Goal: Task Accomplishment & Management: Use online tool/utility

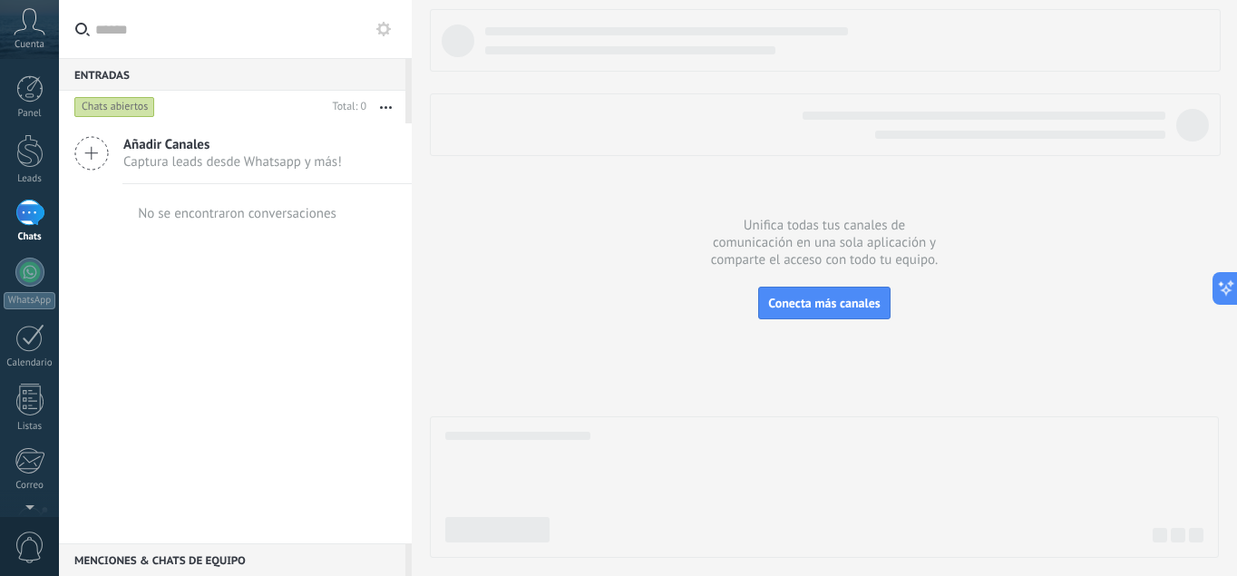
click at [900, 175] on div at bounding box center [824, 283] width 789 height 549
click at [30, 345] on div at bounding box center [29, 338] width 29 height 28
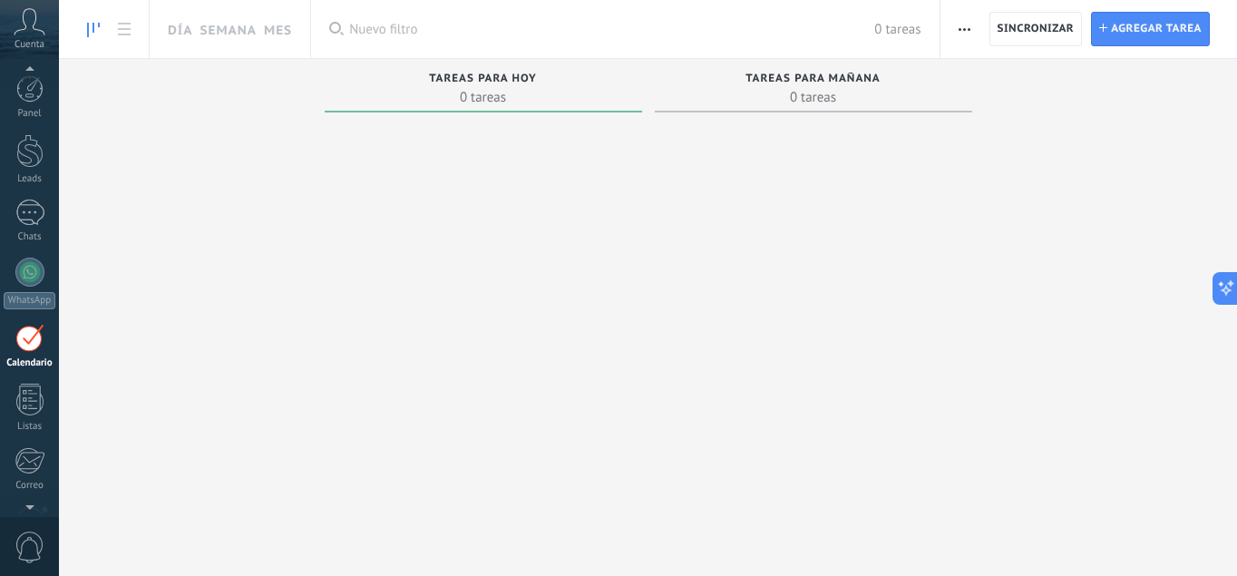
scroll to position [53, 0]
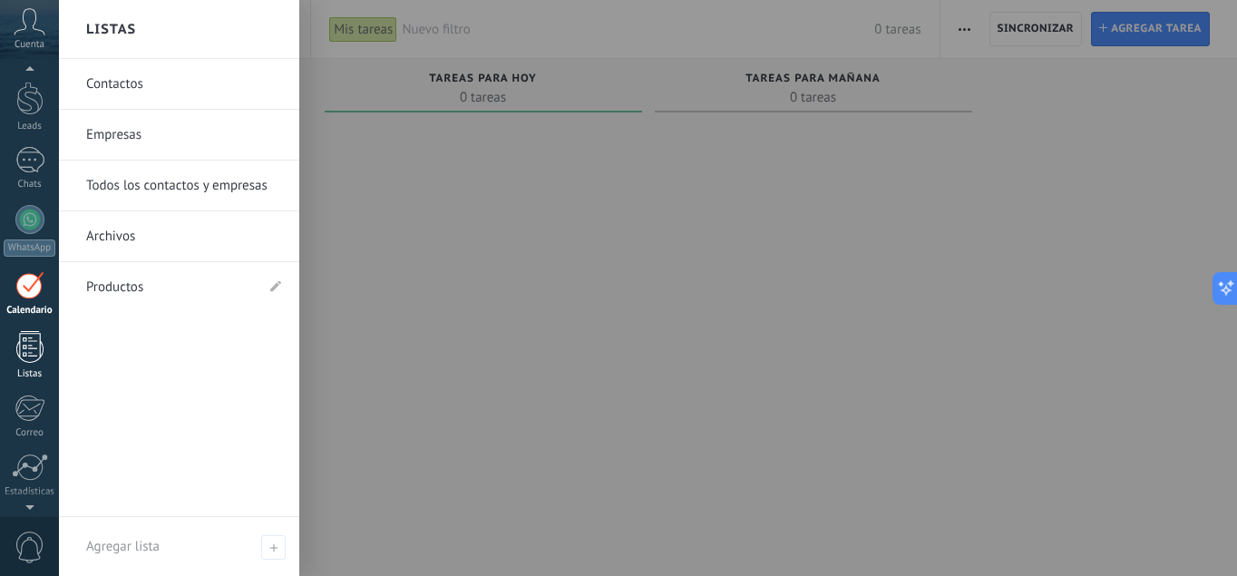
click at [31, 367] on link "Listas" at bounding box center [29, 355] width 59 height 49
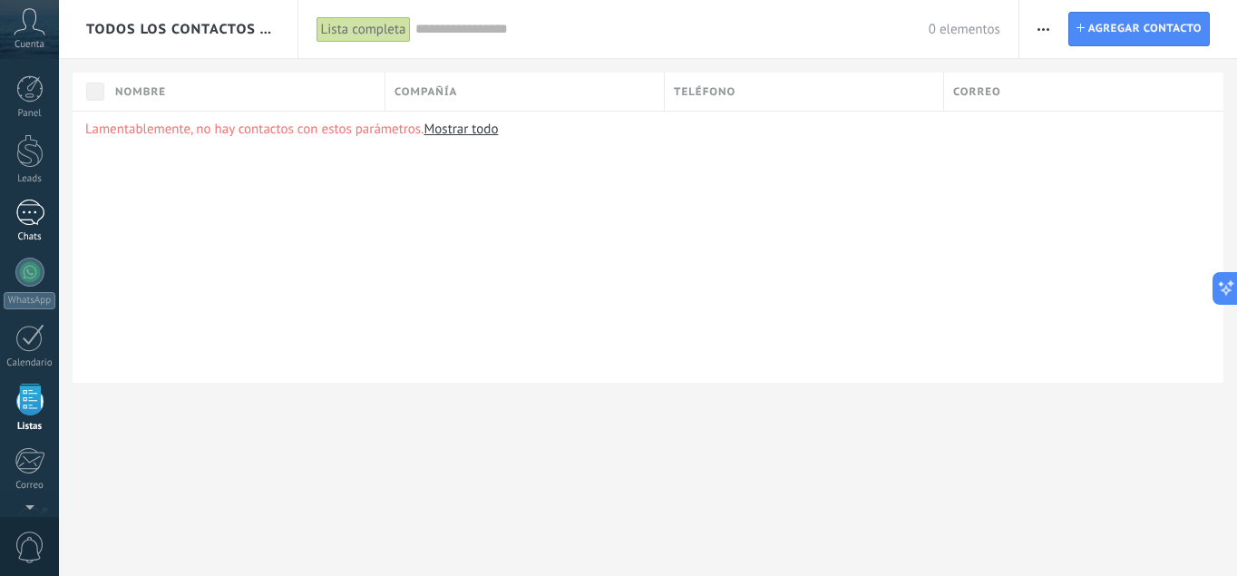
click at [39, 147] on div at bounding box center [29, 151] width 27 height 34
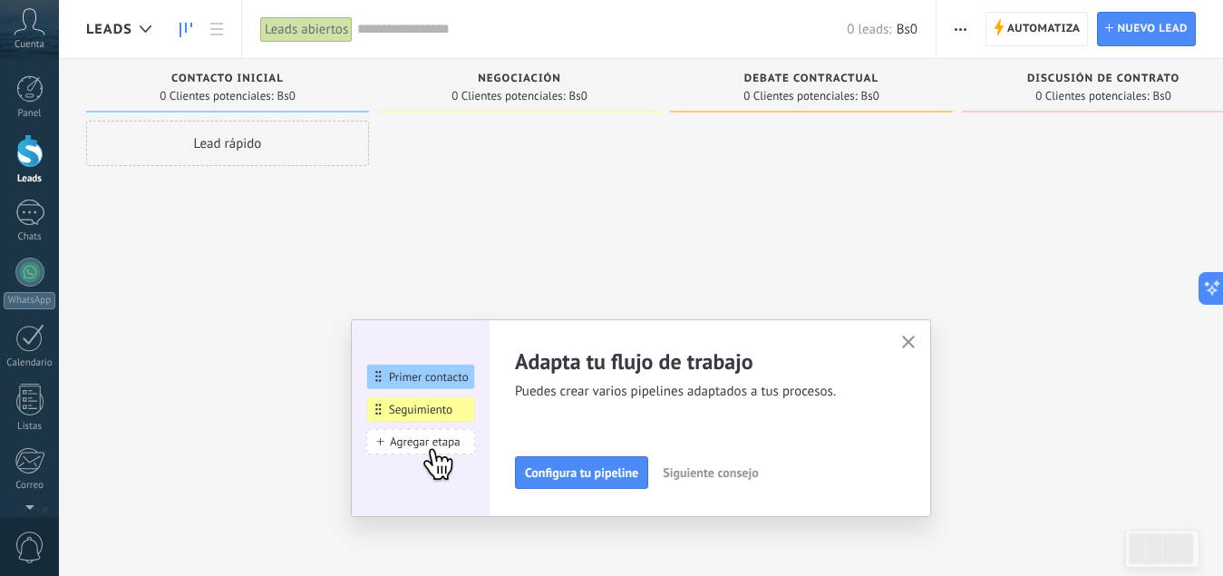
click at [909, 339] on icon "button" at bounding box center [909, 342] width 14 height 14
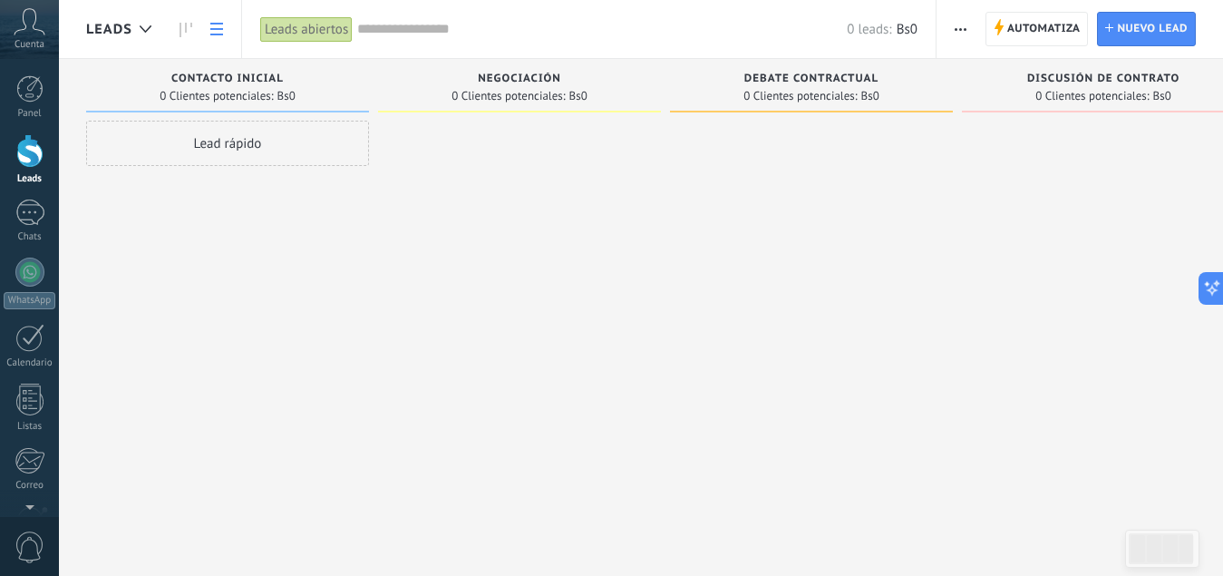
click at [211, 25] on icon at bounding box center [216, 29] width 13 height 13
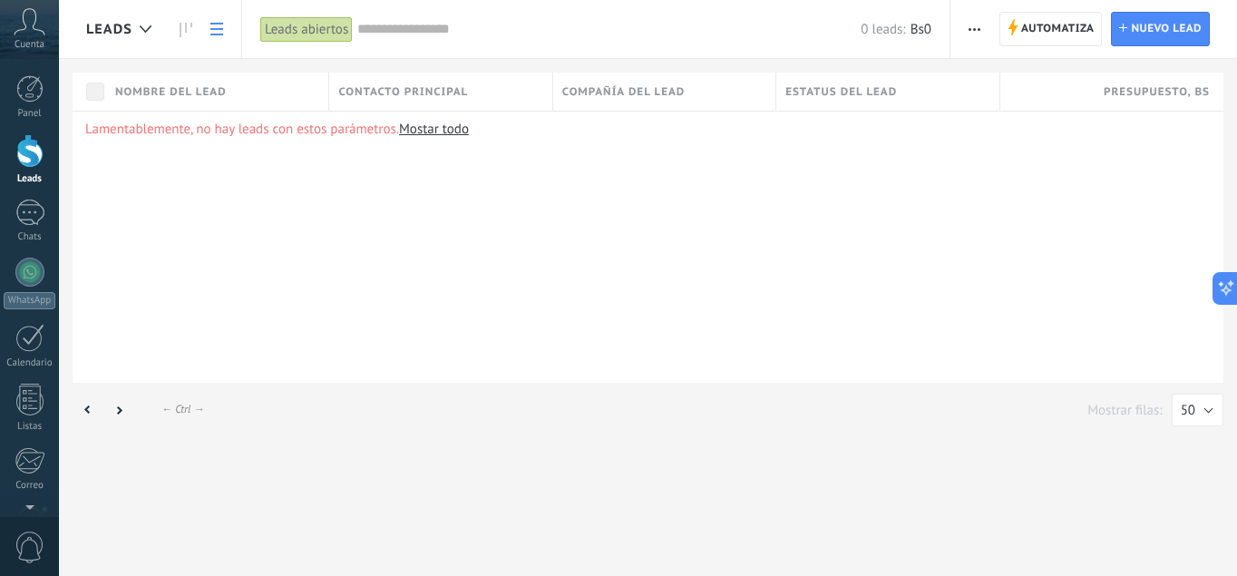
click at [855, 253] on div "Lamentablemente, no hay leads con estos parámetros. [GEOGRAPHIC_DATA] todo" at bounding box center [648, 247] width 1151 height 272
click at [970, 309] on div "Lamentablemente, no hay leads con estos parámetros. [GEOGRAPHIC_DATA] todo" at bounding box center [648, 247] width 1151 height 272
click at [27, 80] on div at bounding box center [29, 88] width 27 height 27
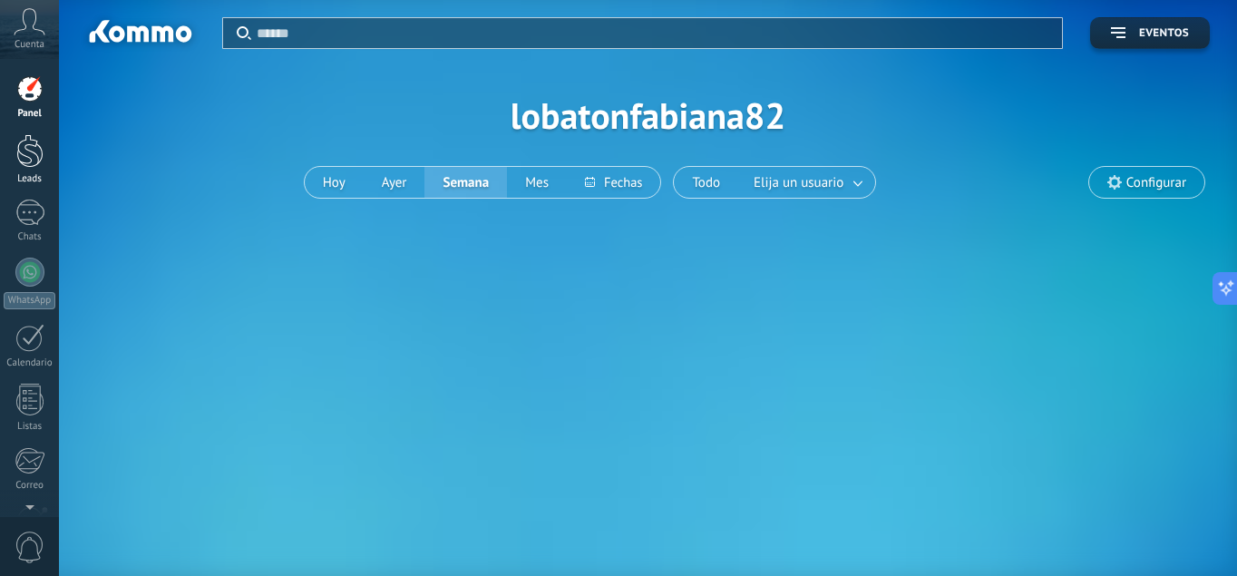
click at [24, 164] on div at bounding box center [29, 151] width 27 height 34
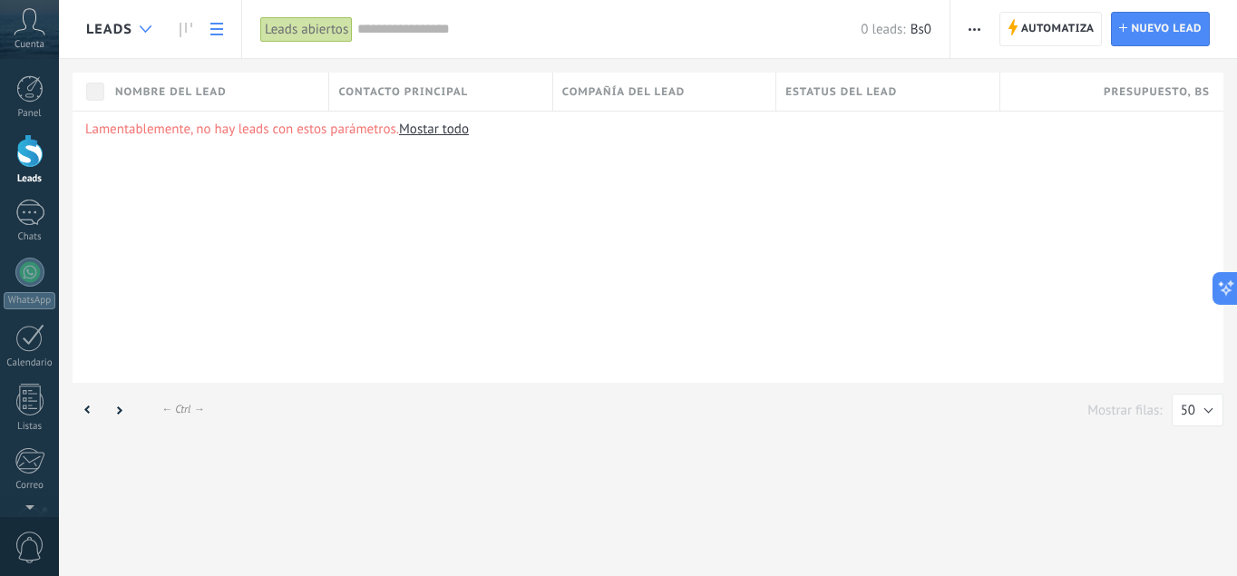
click at [148, 29] on use at bounding box center [146, 28] width 12 height 7
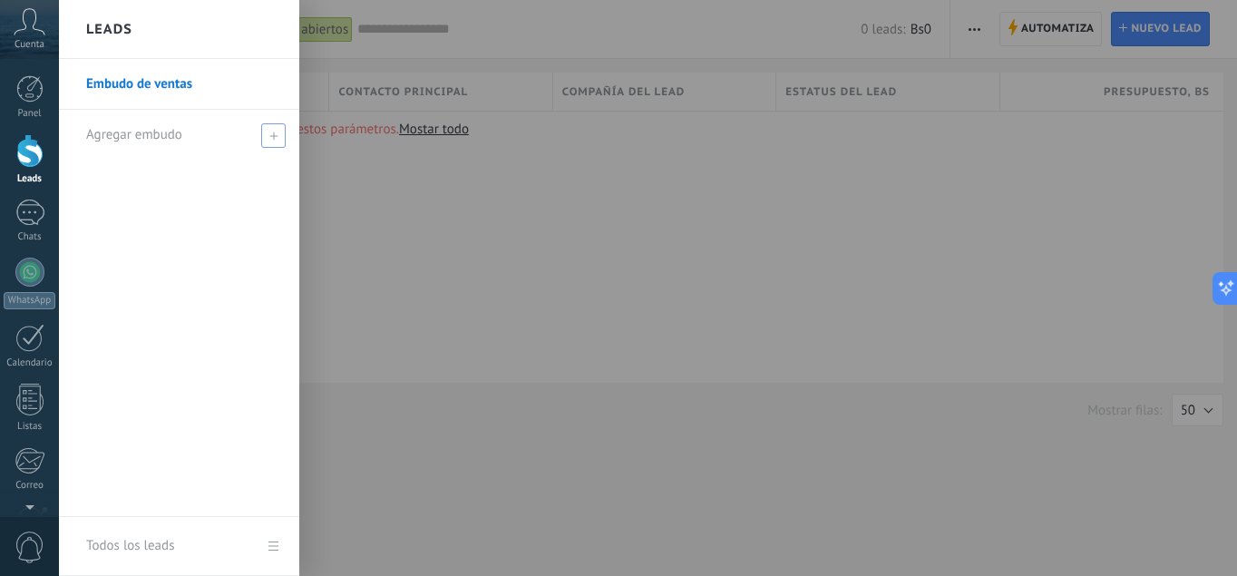
click at [240, 139] on div "Agregar embudo" at bounding box center [183, 135] width 195 height 50
click at [179, 91] on link "Embudo de ventas" at bounding box center [183, 84] width 195 height 51
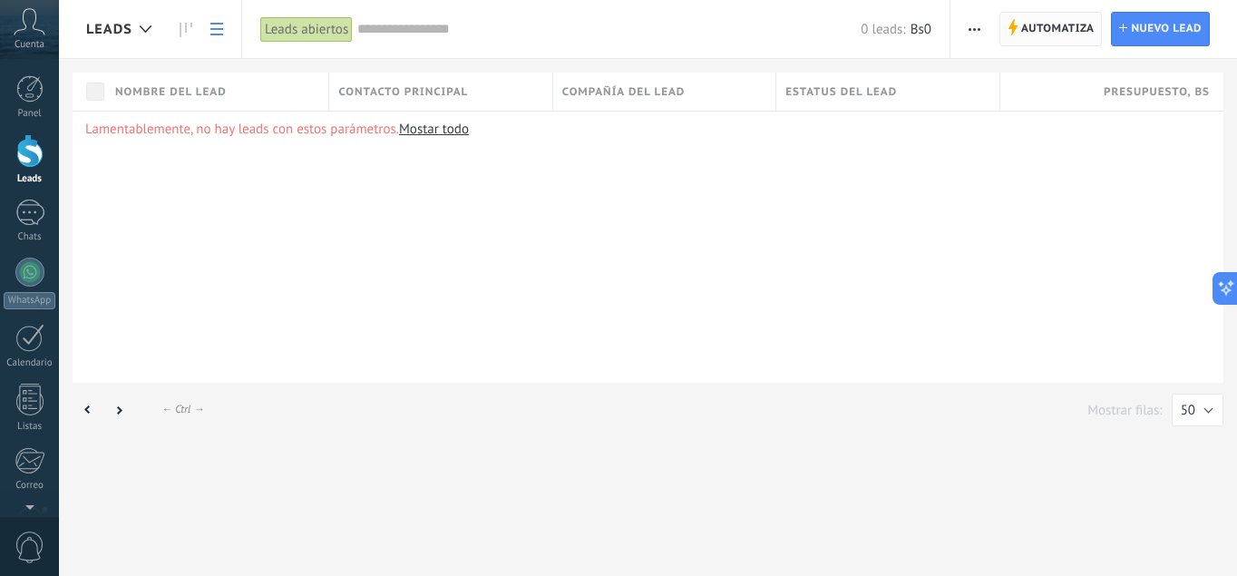
click at [1073, 24] on span "Automatiza" at bounding box center [1057, 29] width 73 height 33
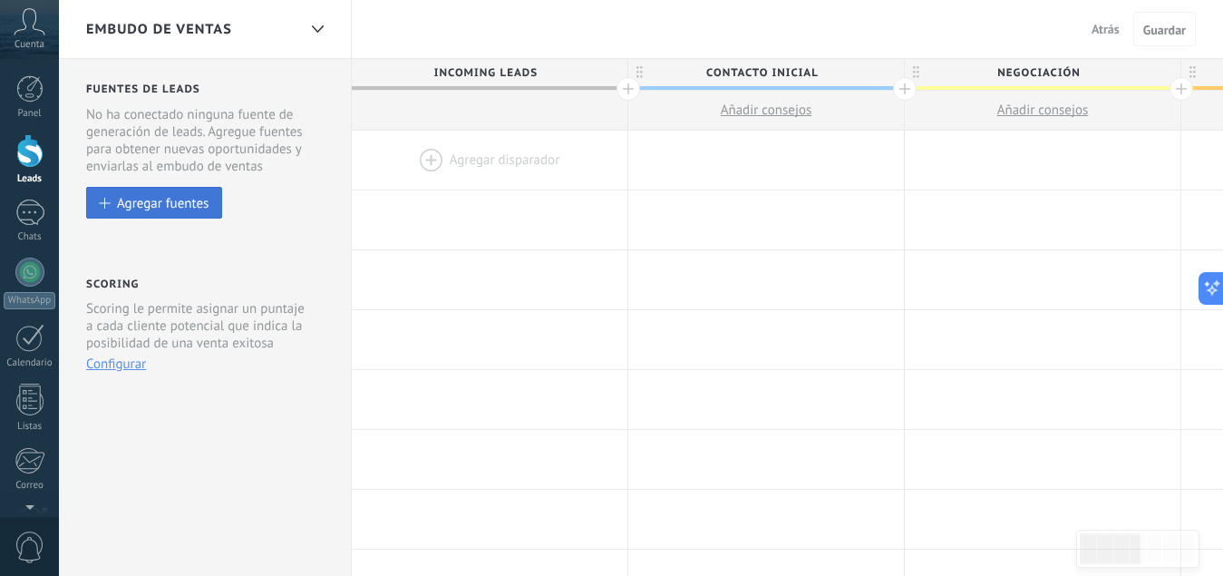
click at [179, 200] on div "Agregar fuentes" at bounding box center [163, 202] width 92 height 15
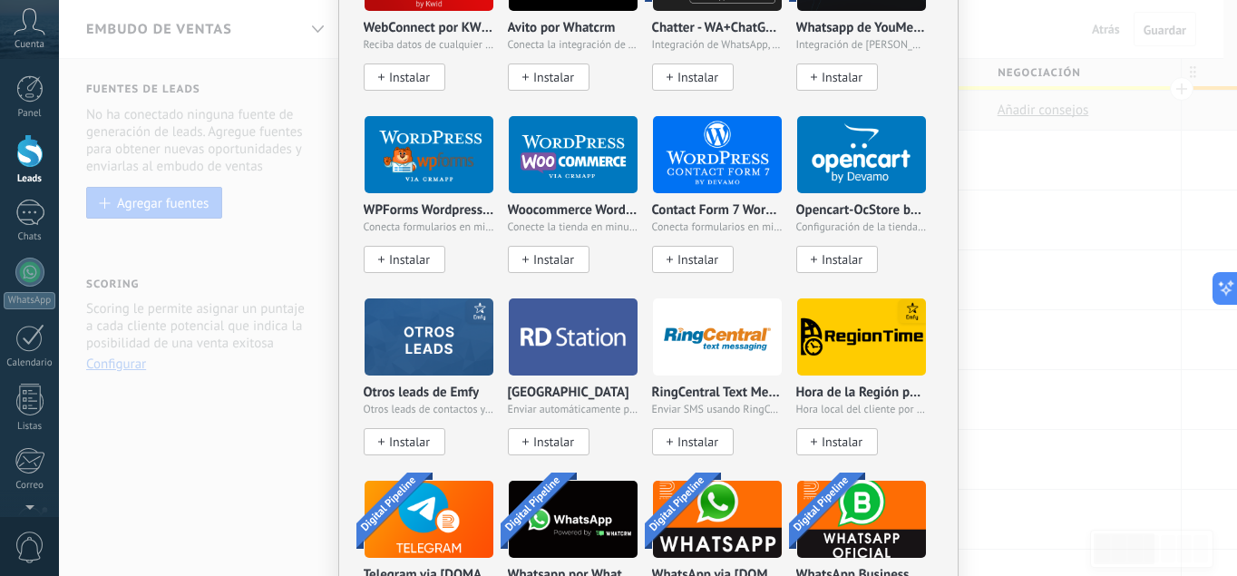
scroll to position [1032, 0]
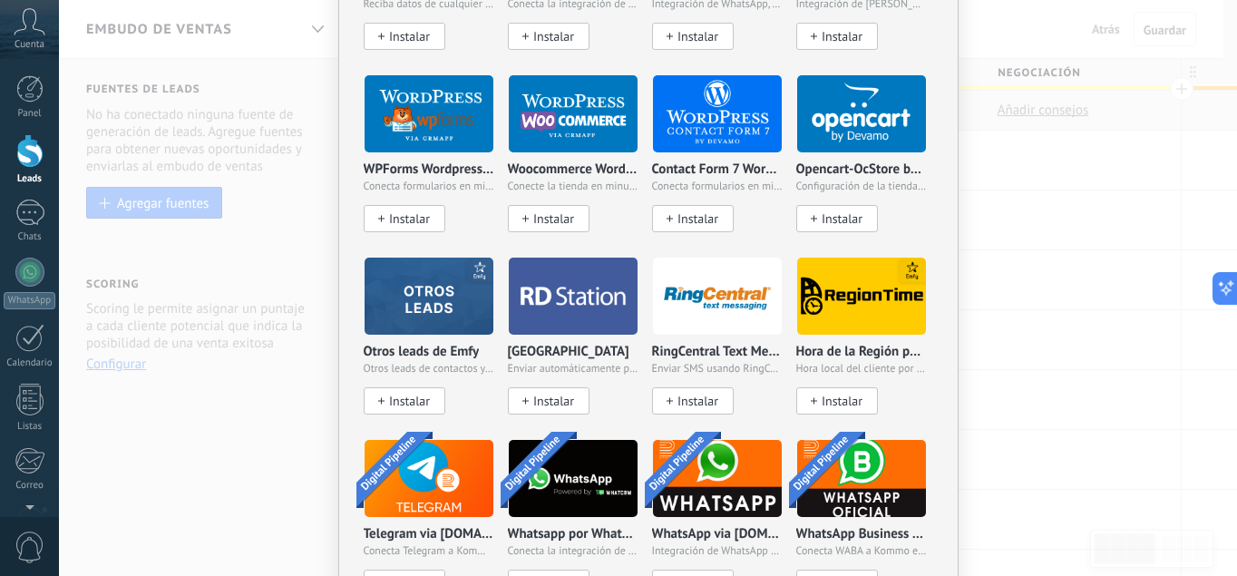
click at [1115, 348] on div "No hay resultados Fuentes de leads Agregar fuente Agregar fuentes Agregar fuent…" at bounding box center [648, 288] width 1178 height 576
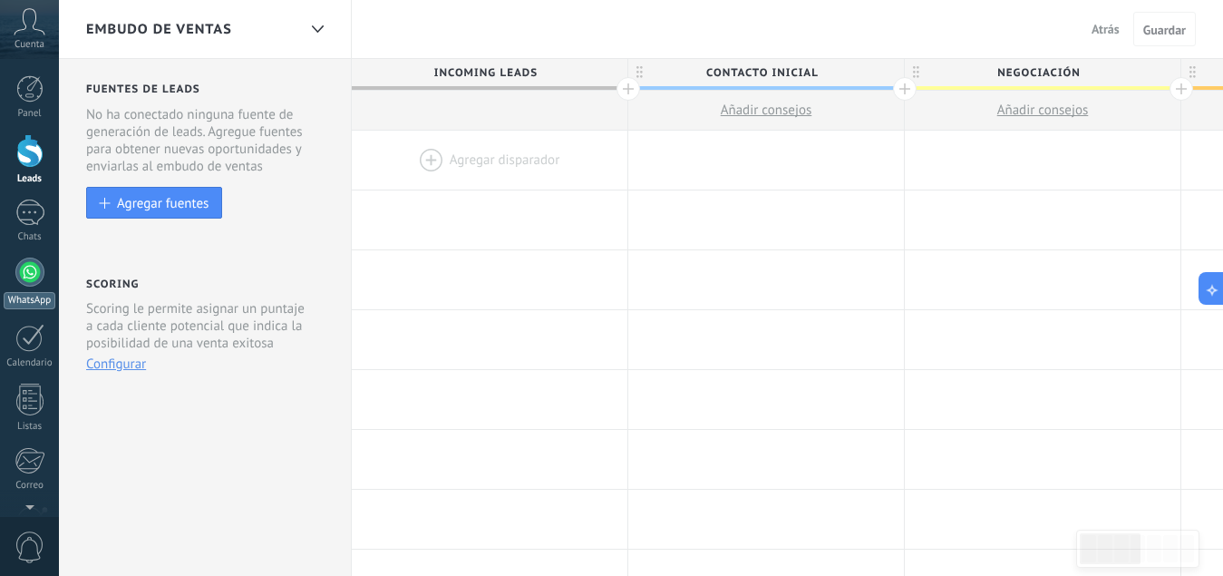
click at [21, 281] on div at bounding box center [29, 272] width 29 height 29
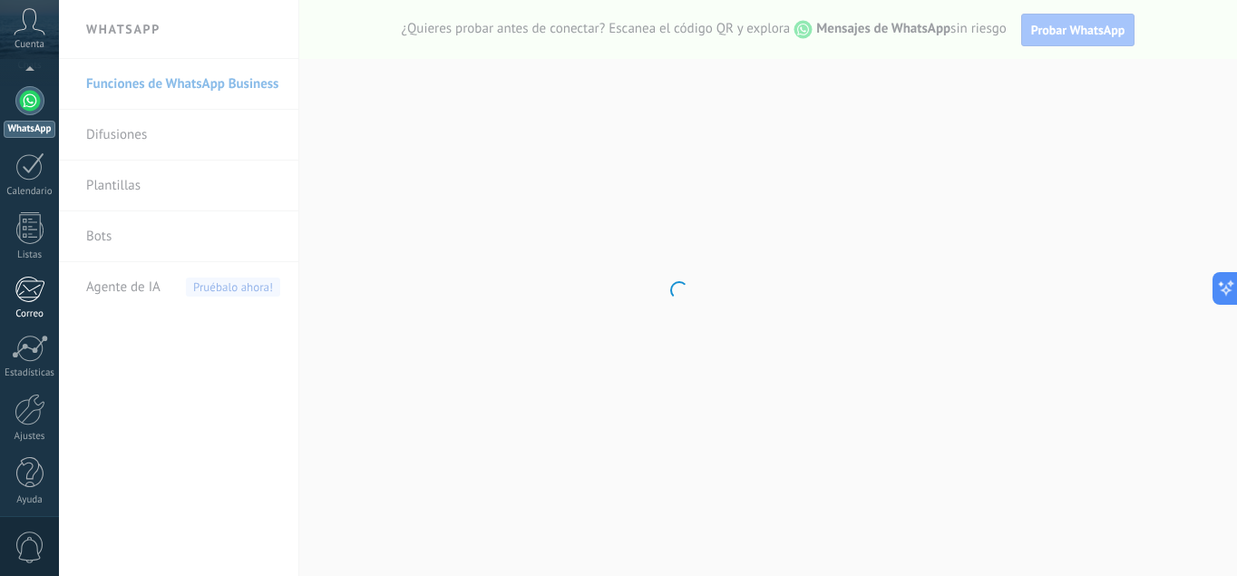
scroll to position [179, 0]
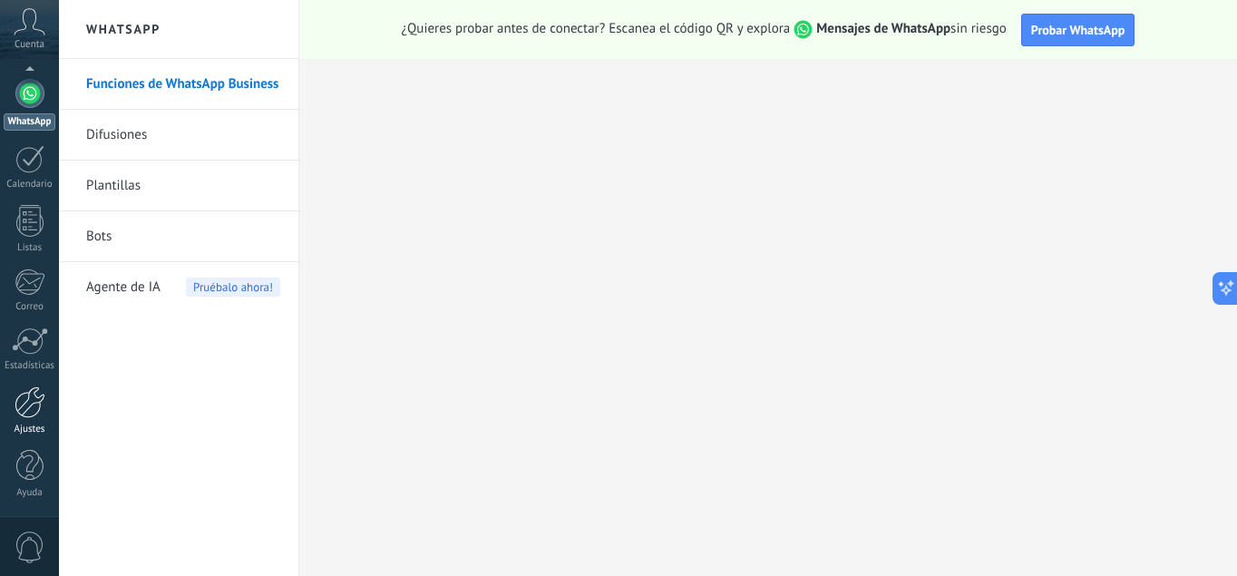
click at [35, 386] on div at bounding box center [30, 402] width 31 height 32
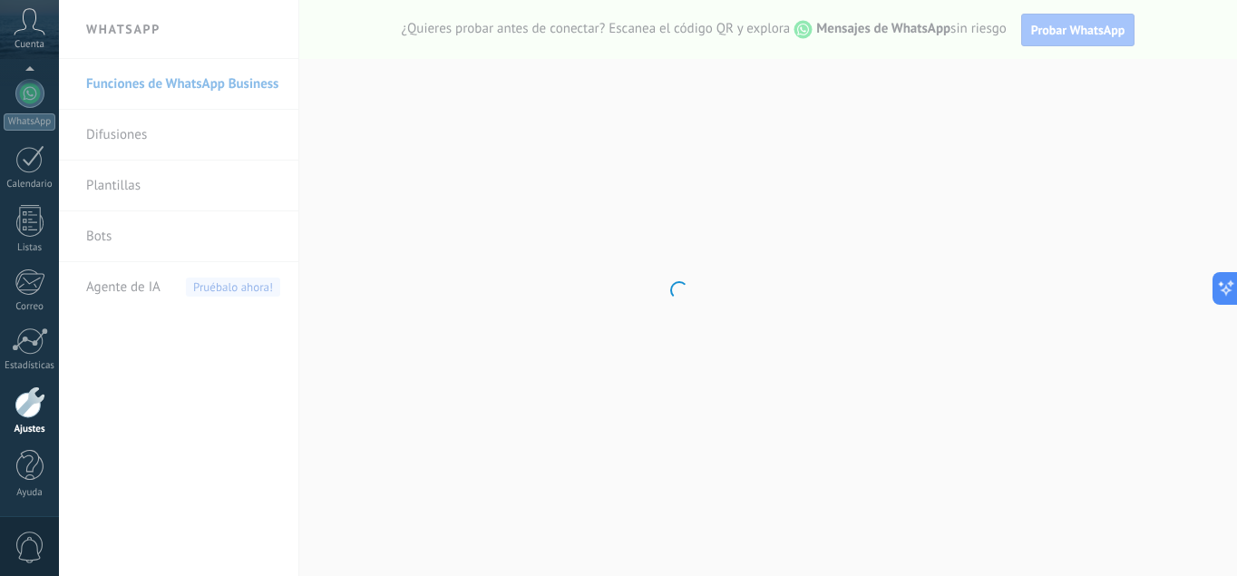
click at [29, 322] on div "Panel Leads Chats WhatsApp Clientes" at bounding box center [29, 207] width 59 height 620
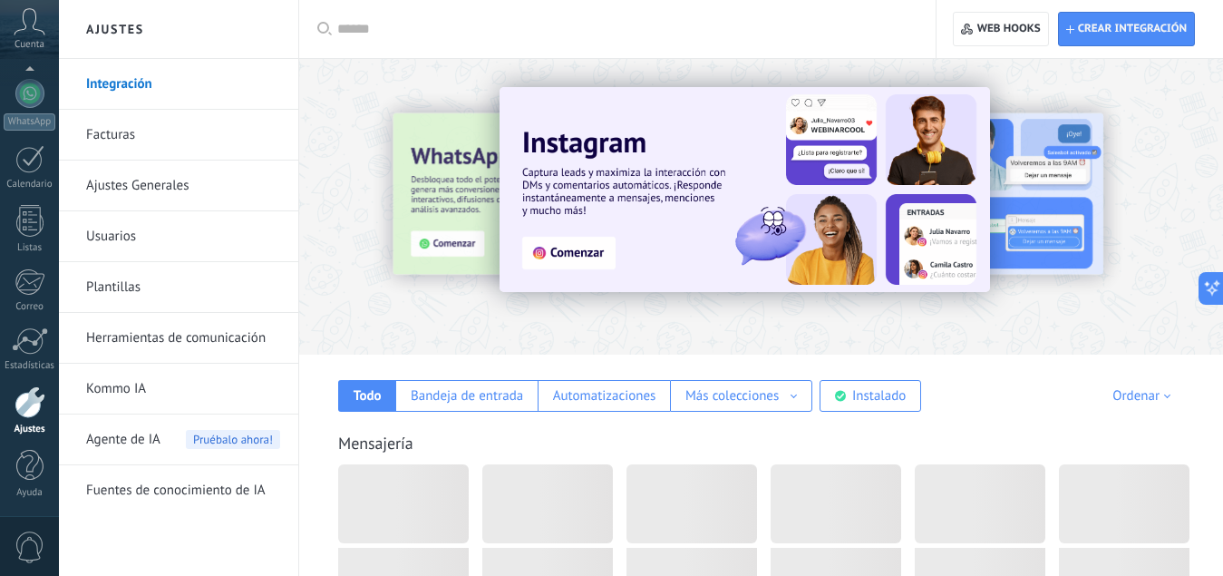
click at [27, 291] on div at bounding box center [30, 281] width 30 height 27
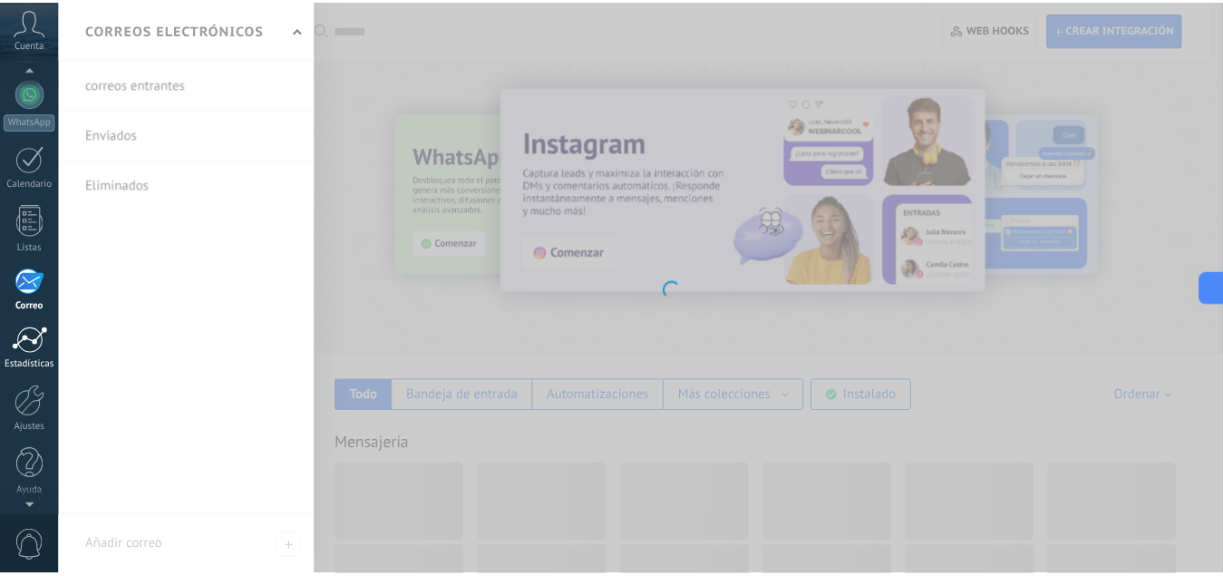
scroll to position [176, 0]
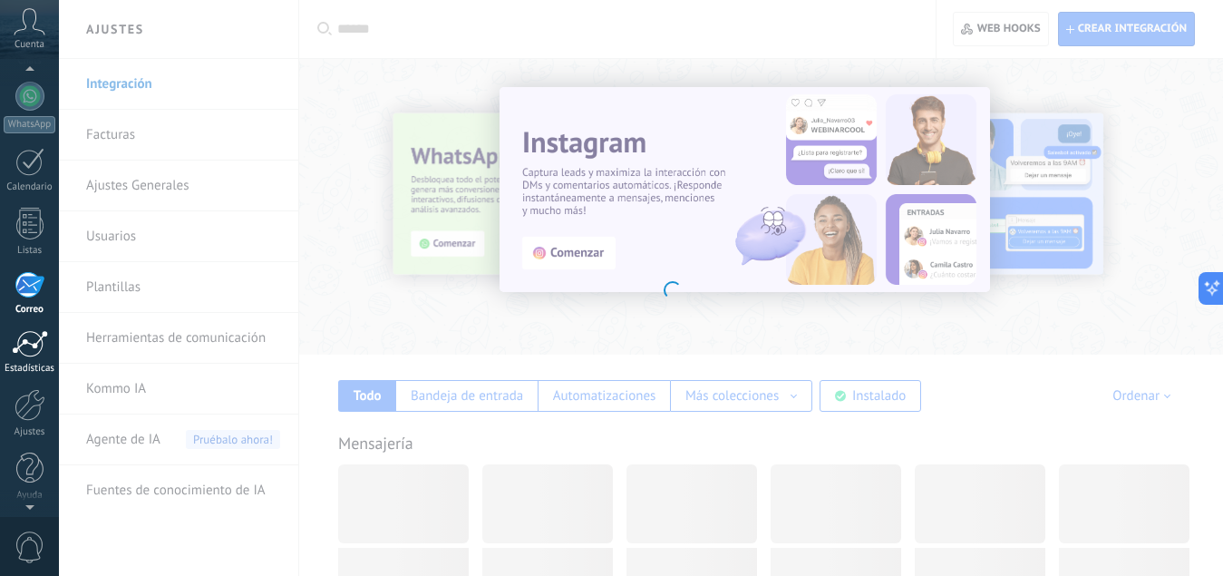
click at [33, 343] on div at bounding box center [30, 343] width 36 height 27
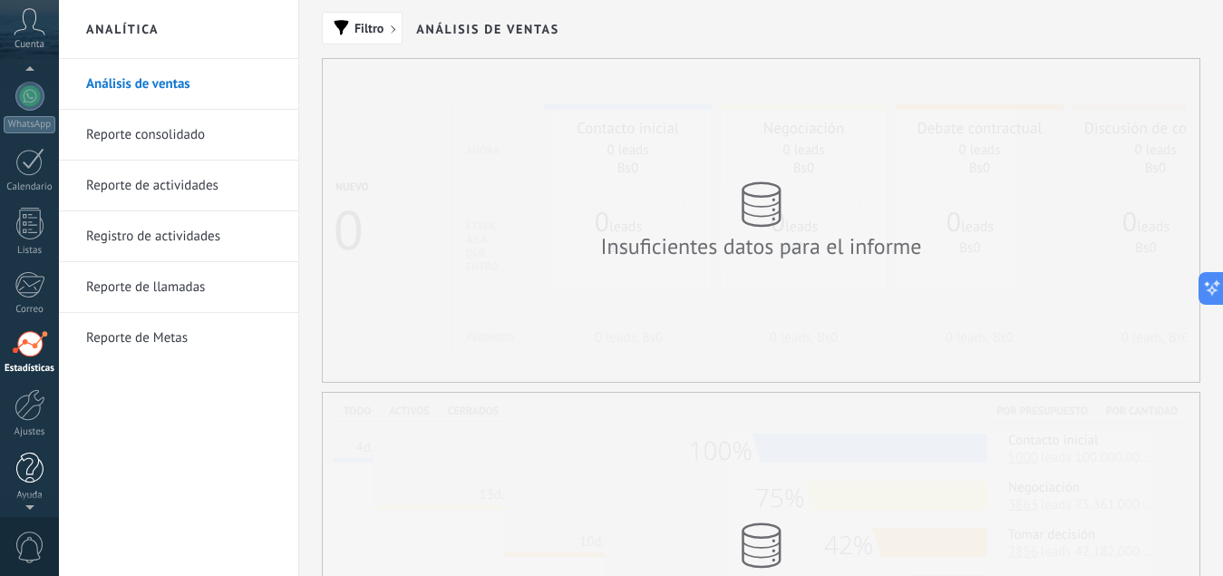
click at [27, 468] on div at bounding box center [29, 468] width 27 height 32
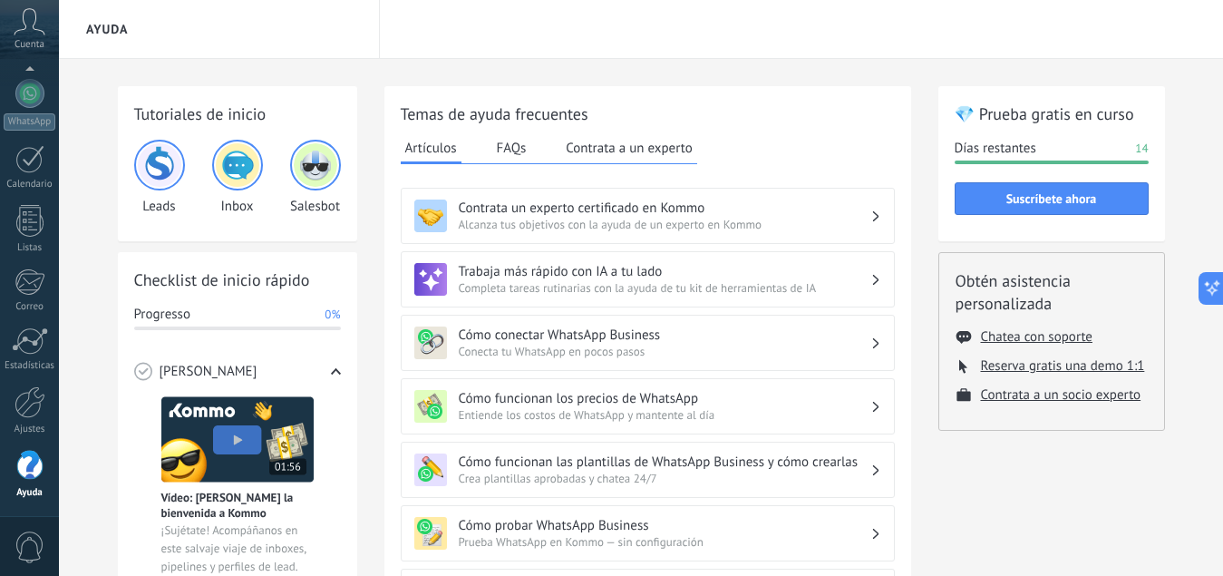
scroll to position [98, 0]
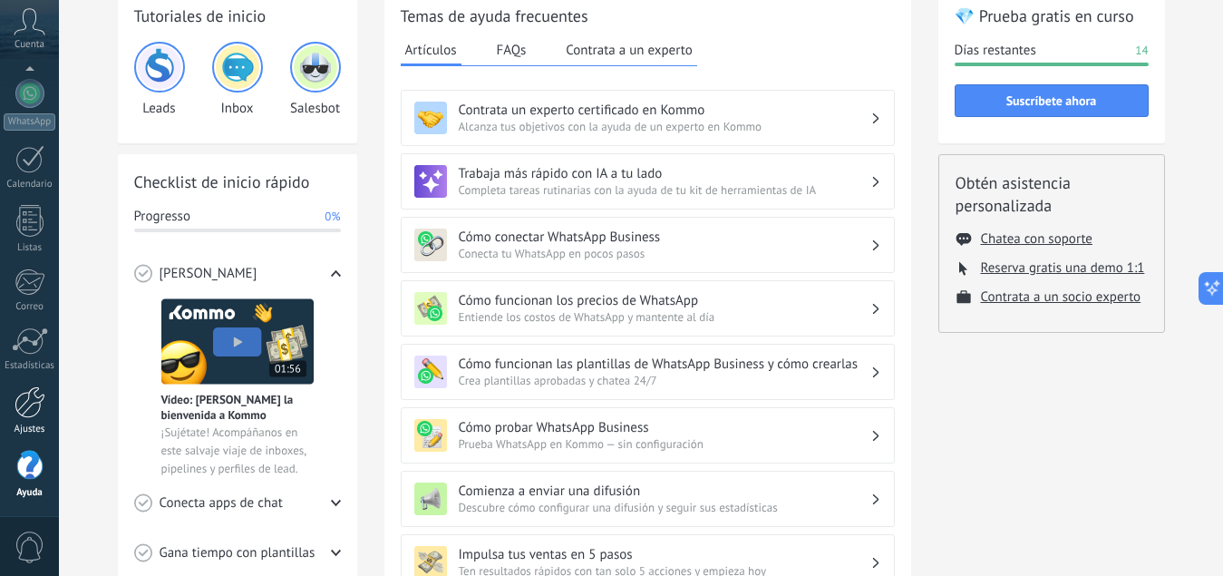
click at [23, 401] on div at bounding box center [30, 402] width 31 height 32
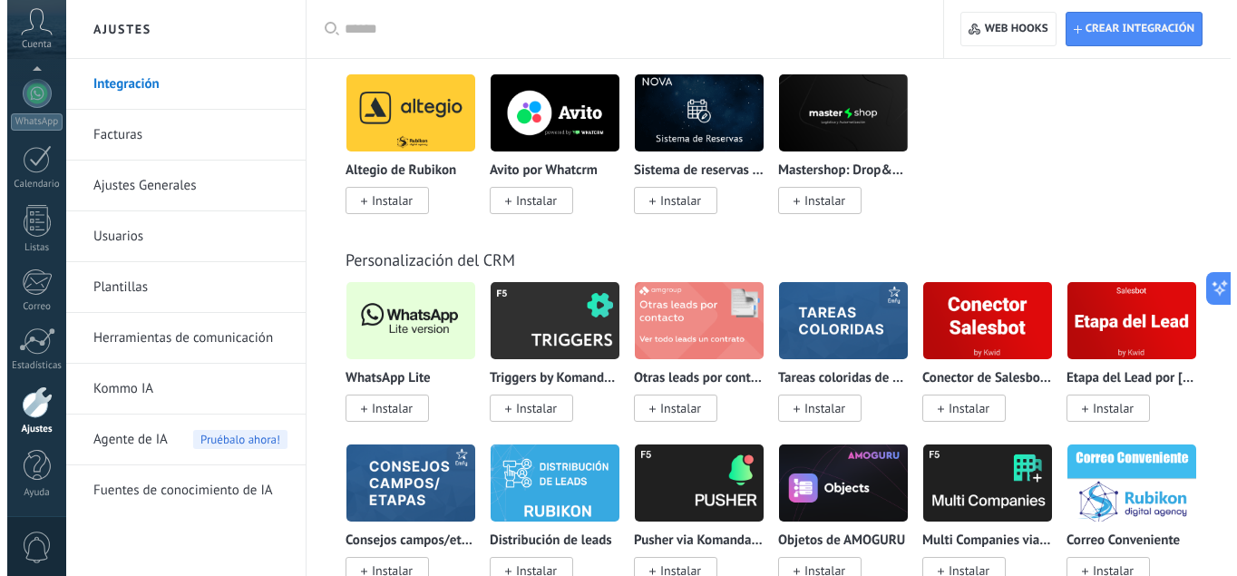
scroll to position [4252, 0]
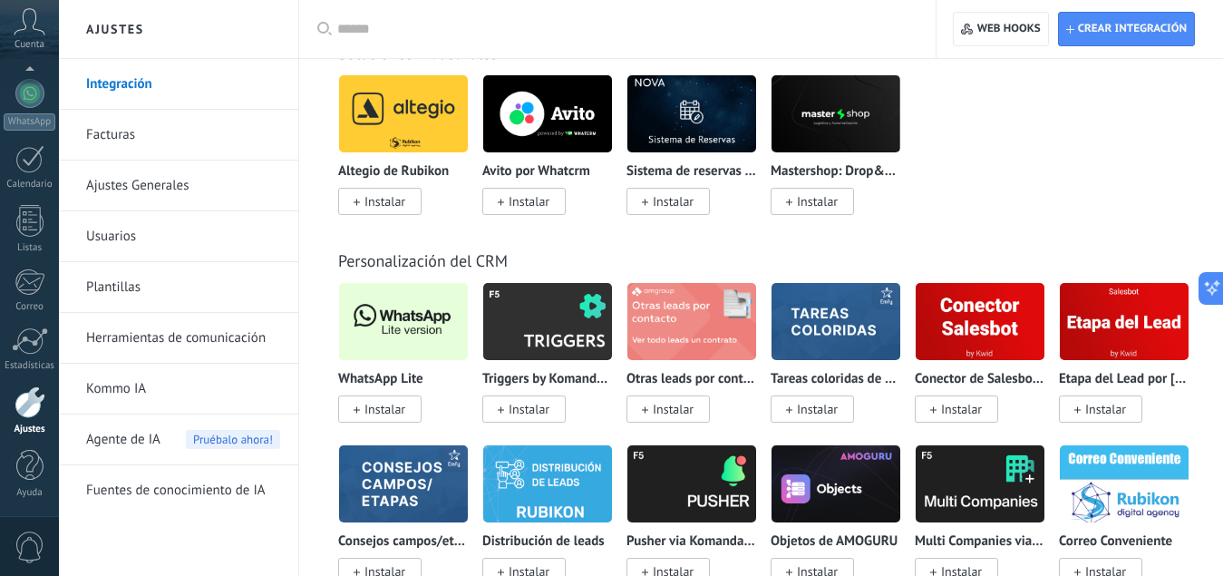
click at [394, 396] on span "Instalar" at bounding box center [379, 408] width 83 height 27
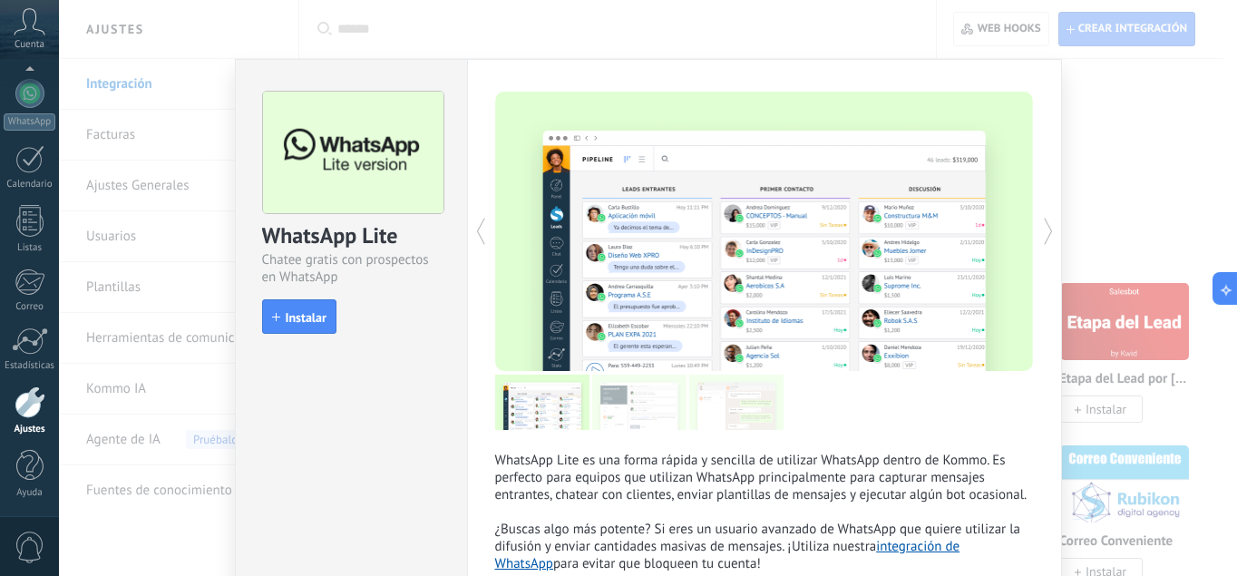
click at [386, 412] on div "WhatsApp Lite Chatee gratis con prospectos en WhatsApp install Instalar" at bounding box center [351, 342] width 232 height 566
click at [310, 312] on span "Instalar" at bounding box center [306, 317] width 41 height 13
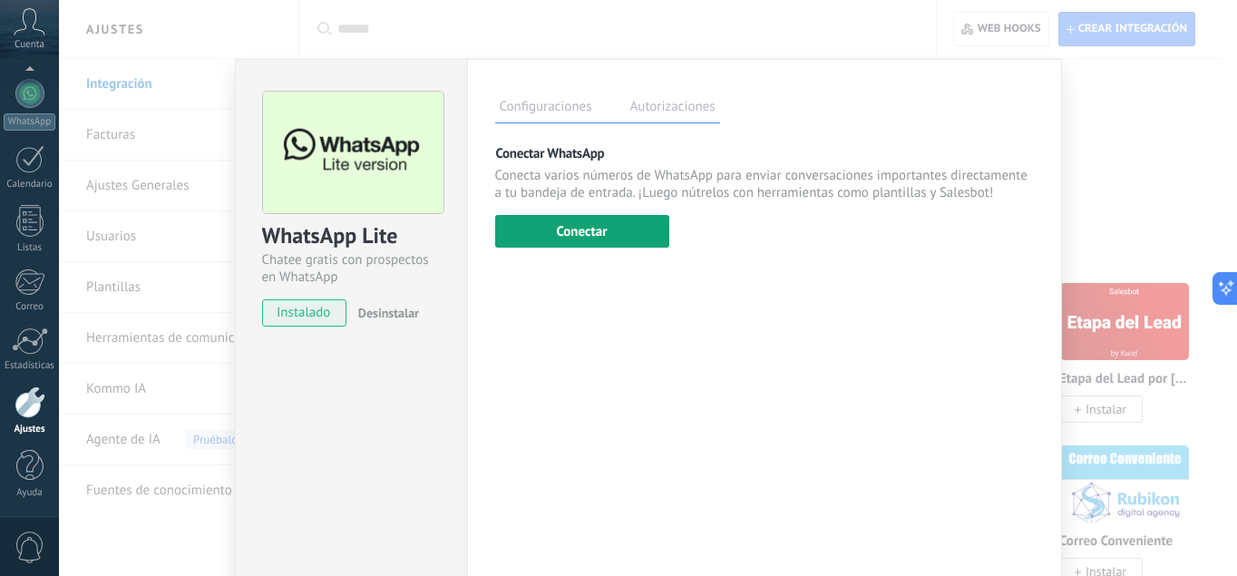
click at [587, 238] on button "Conectar" at bounding box center [582, 231] width 174 height 33
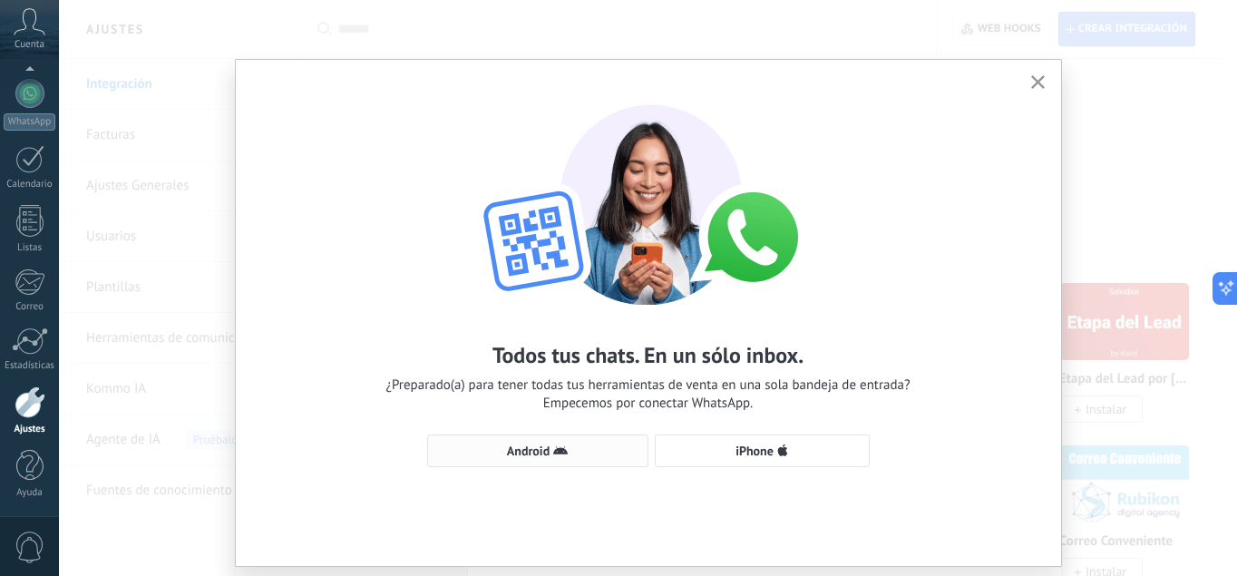
click at [557, 446] on icon "button" at bounding box center [560, 450] width 15 height 15
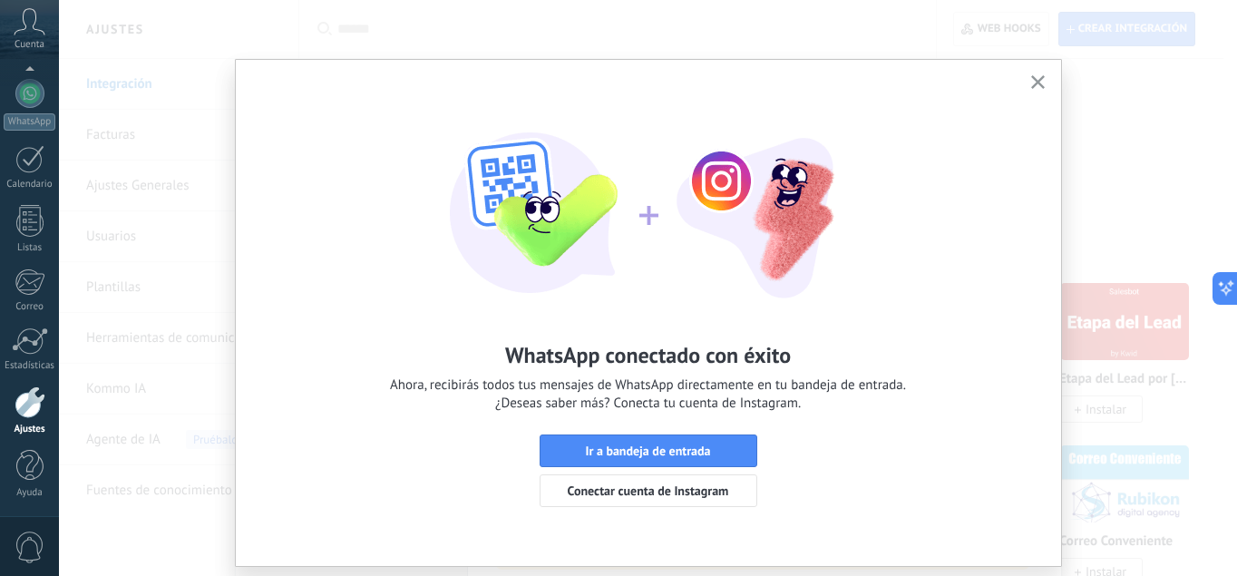
click at [937, 429] on div "WhatsApp conectado con éxito Ahora, recibirás todos tus mensajes de WhatsApp di…" at bounding box center [648, 297] width 825 height 474
click at [687, 493] on span "Conectar cuenta de Instagram" at bounding box center [648, 490] width 161 height 13
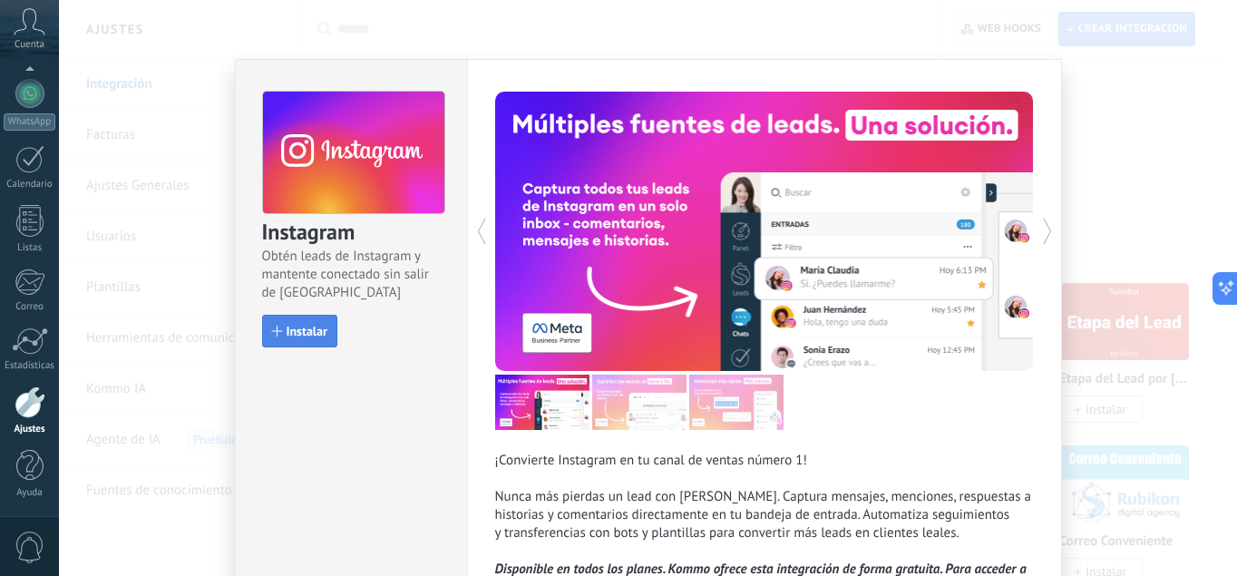
click at [308, 334] on span "Instalar" at bounding box center [307, 331] width 41 height 13
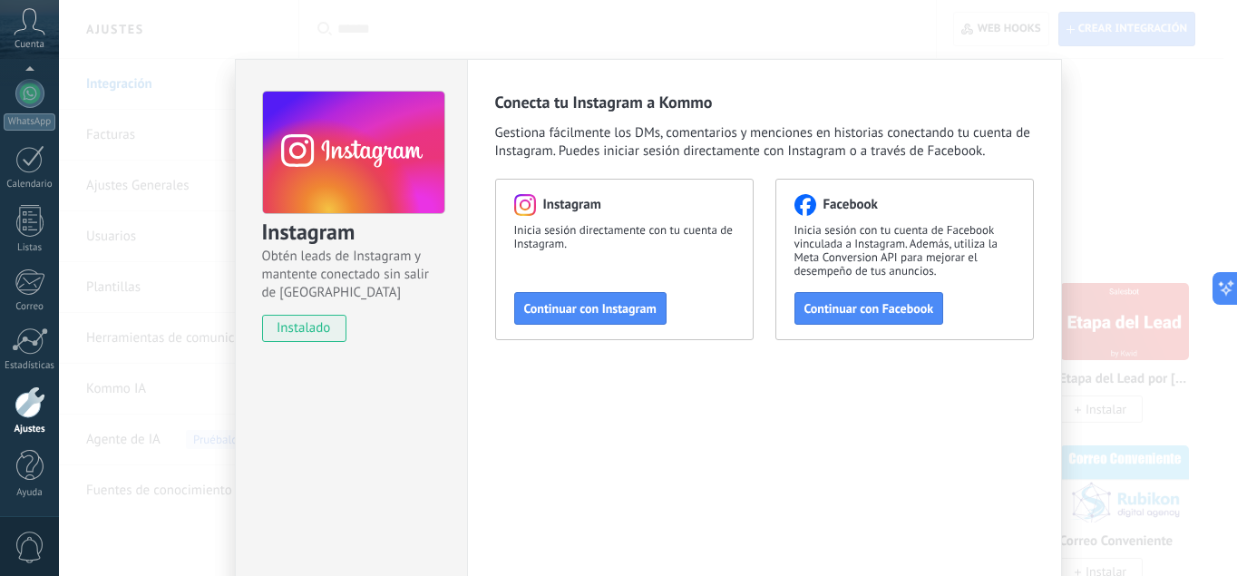
click at [312, 329] on span "instalado" at bounding box center [304, 328] width 83 height 27
click at [644, 306] on span "Continuar con Instagram" at bounding box center [590, 308] width 132 height 13
click at [1123, 340] on div "Instagram Obtén leads de Instagram y mantente conectado sin salir de Kommo inst…" at bounding box center [648, 288] width 1178 height 576
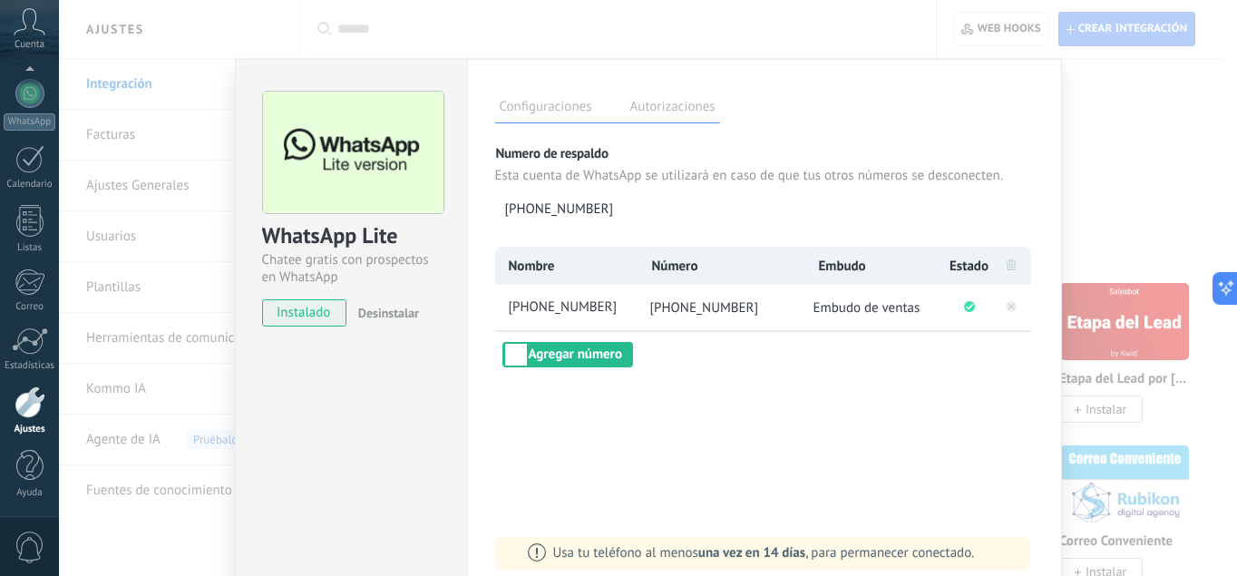
click at [859, 246] on div "Numero de respaldo Esta cuenta de WhatsApp se utilizará en caso de que tus otro…" at bounding box center [764, 196] width 539 height 102
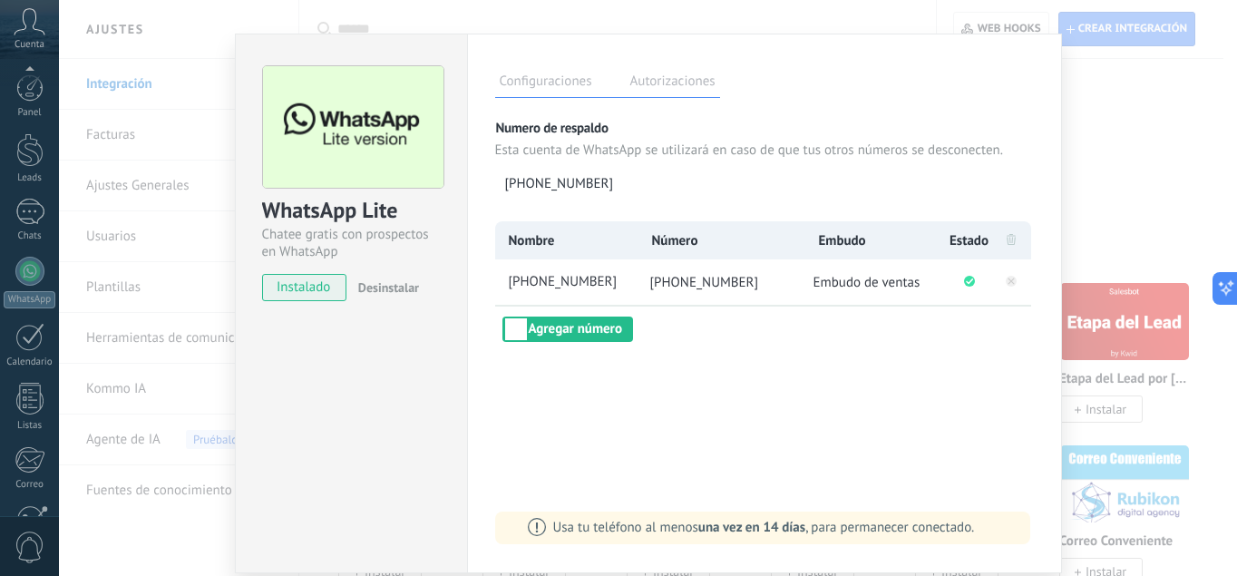
scroll to position [179, 0]
click at [652, 75] on label "Autorizaciones" at bounding box center [673, 84] width 94 height 26
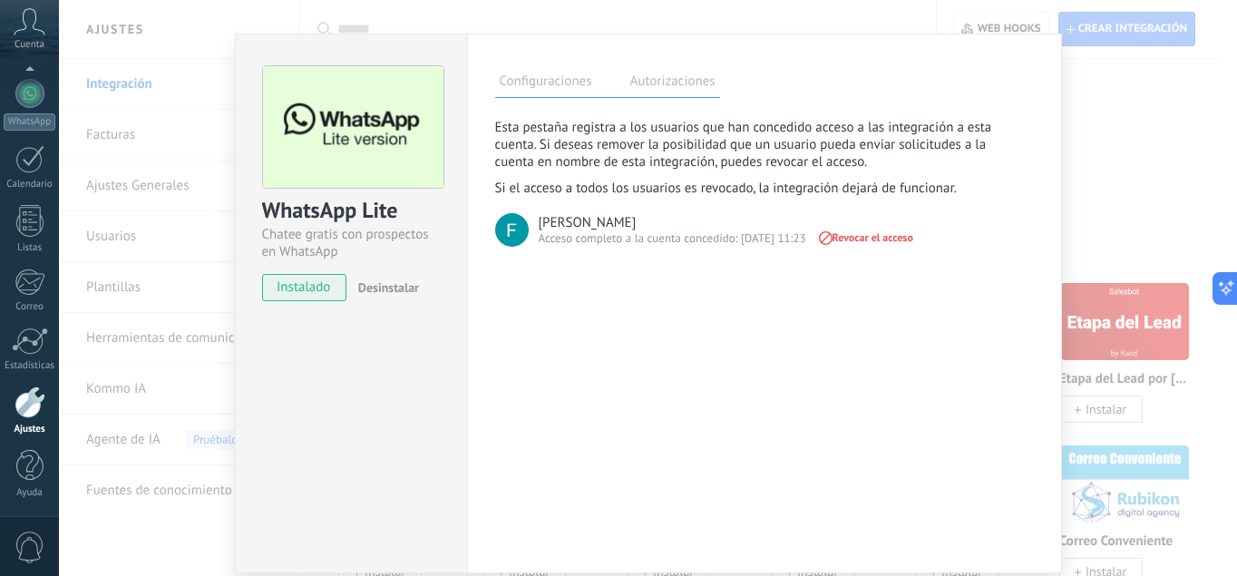
click at [556, 83] on label "Configuraciones" at bounding box center [546, 84] width 102 height 26
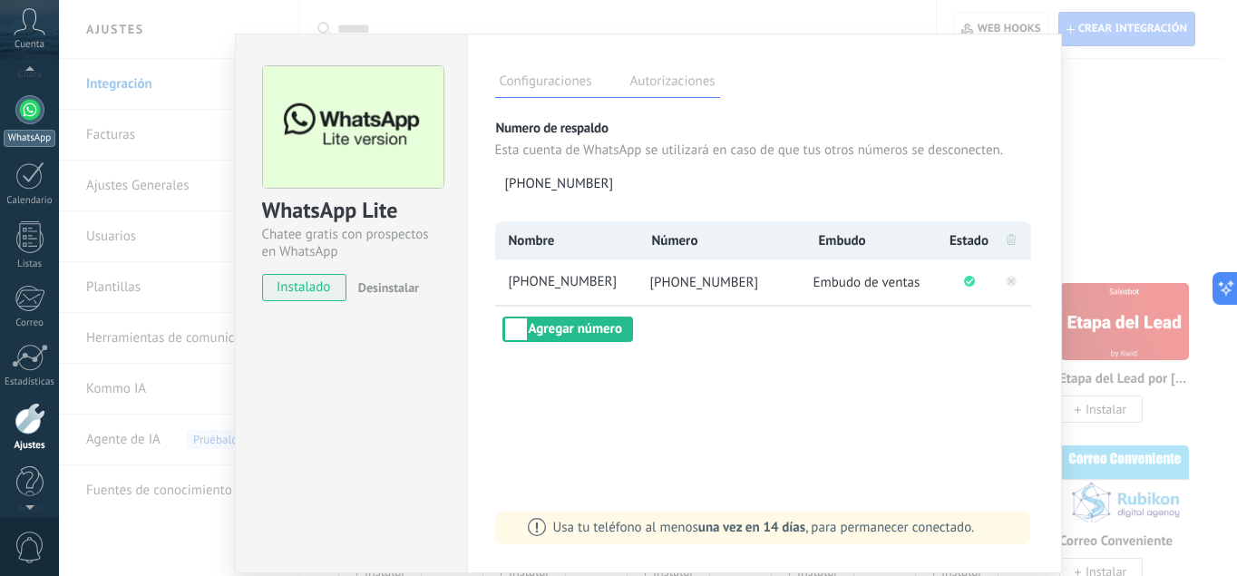
scroll to position [72, 0]
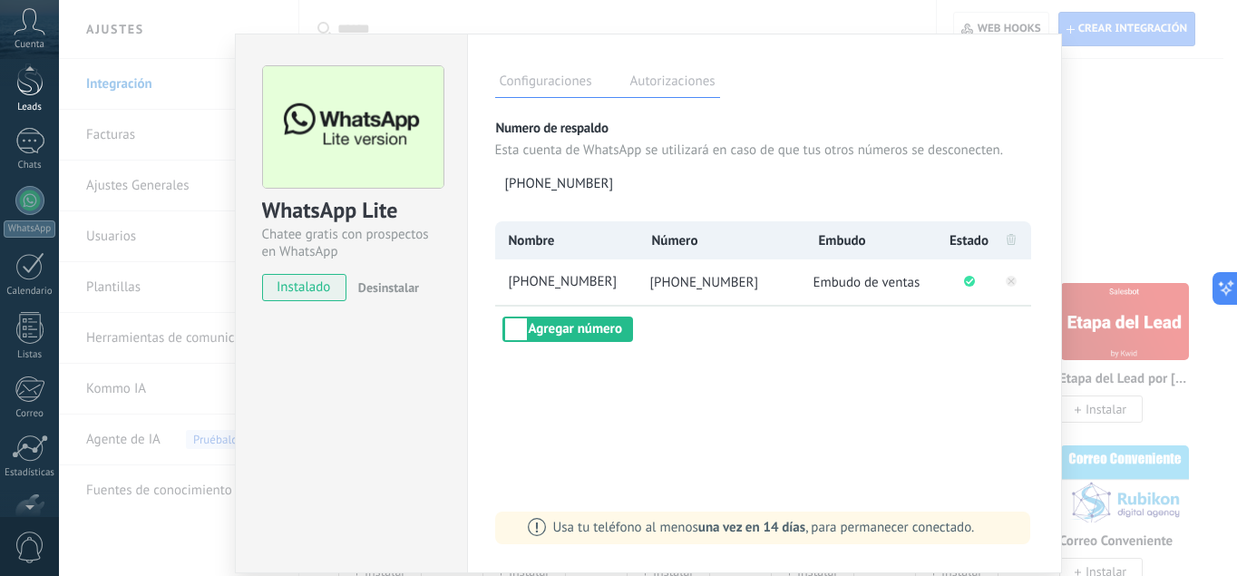
click at [38, 96] on link "Leads" at bounding box center [29, 88] width 59 height 51
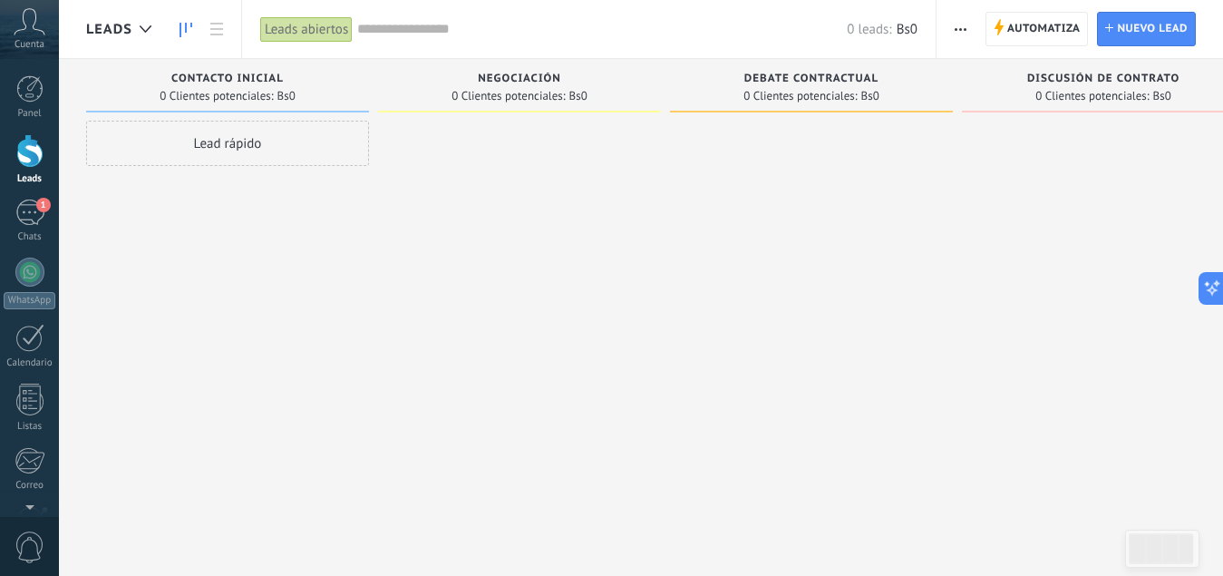
click at [937, 271] on div at bounding box center [811, 290] width 283 height 339
click at [26, 248] on div "Panel Leads 1 Chats WhatsApp Clientes" at bounding box center [29, 385] width 59 height 620
click at [25, 223] on div "1" at bounding box center [29, 212] width 29 height 26
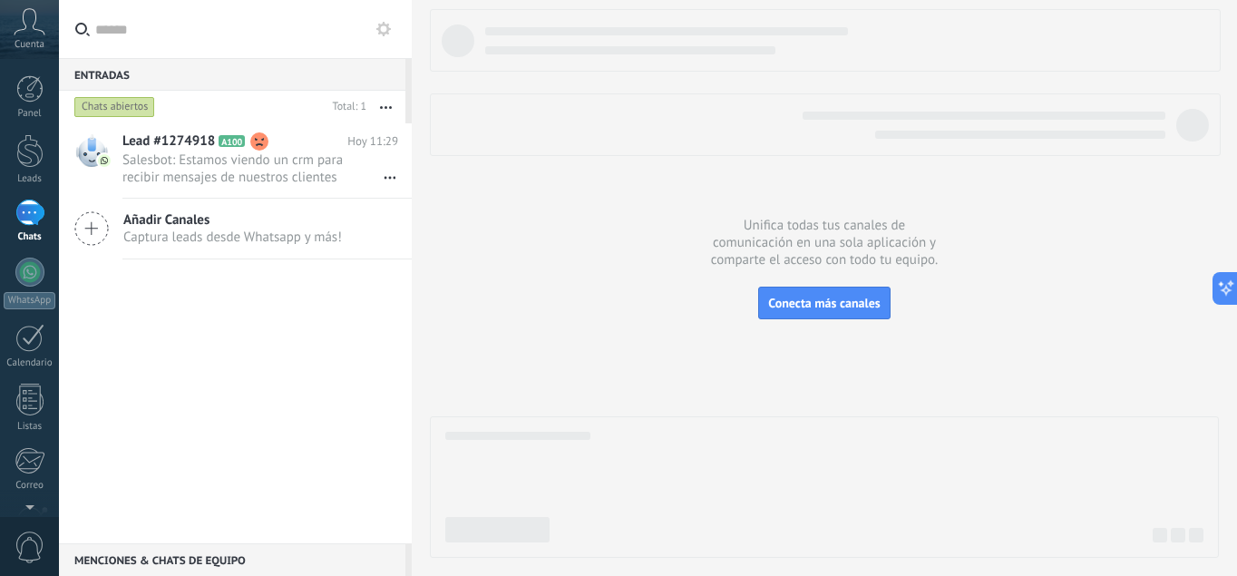
click at [384, 106] on icon "button" at bounding box center [386, 107] width 12 height 3
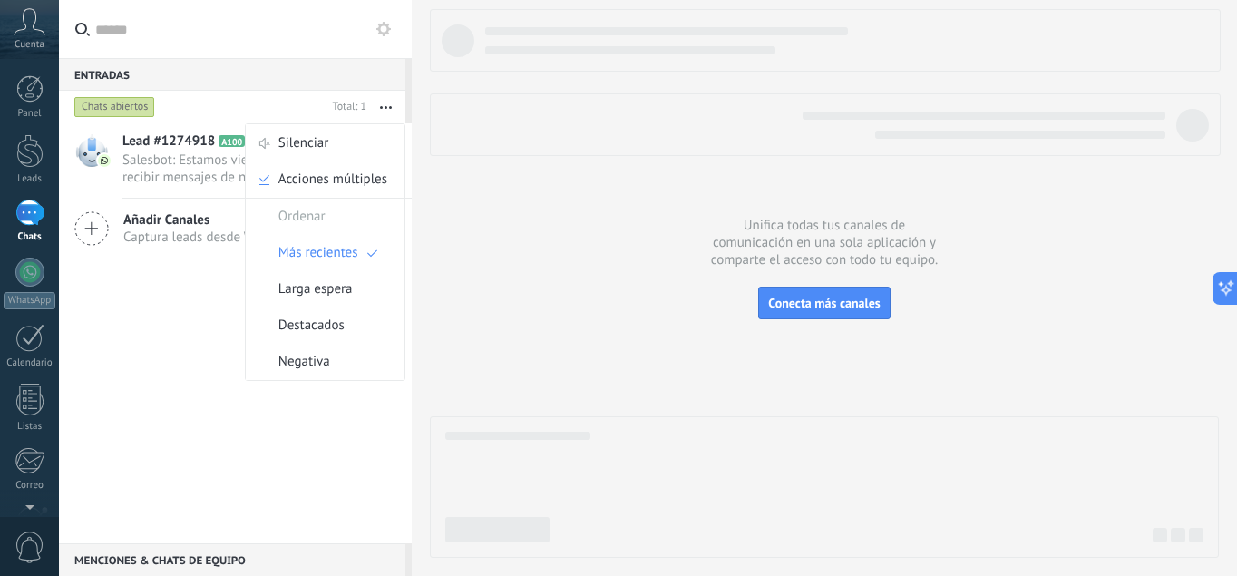
click at [157, 357] on div "Lead #1274918 A100 [DATE] 11:29 Salesbot: Estamos viendo un crm para recibir me…" at bounding box center [235, 333] width 353 height 420
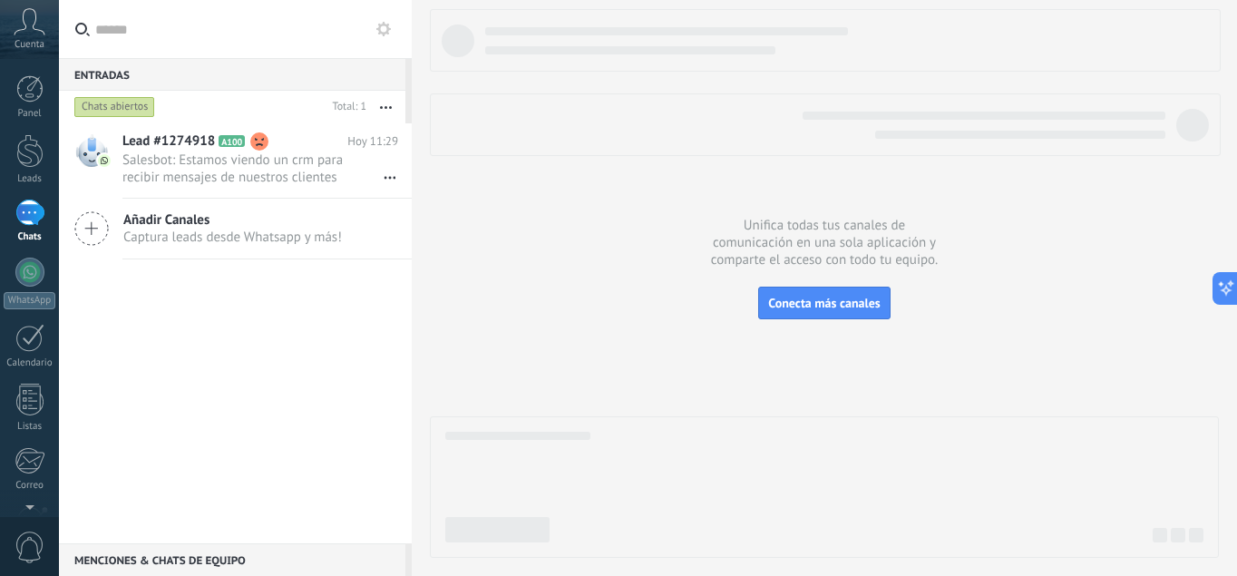
click at [383, 26] on icon at bounding box center [383, 29] width 15 height 15
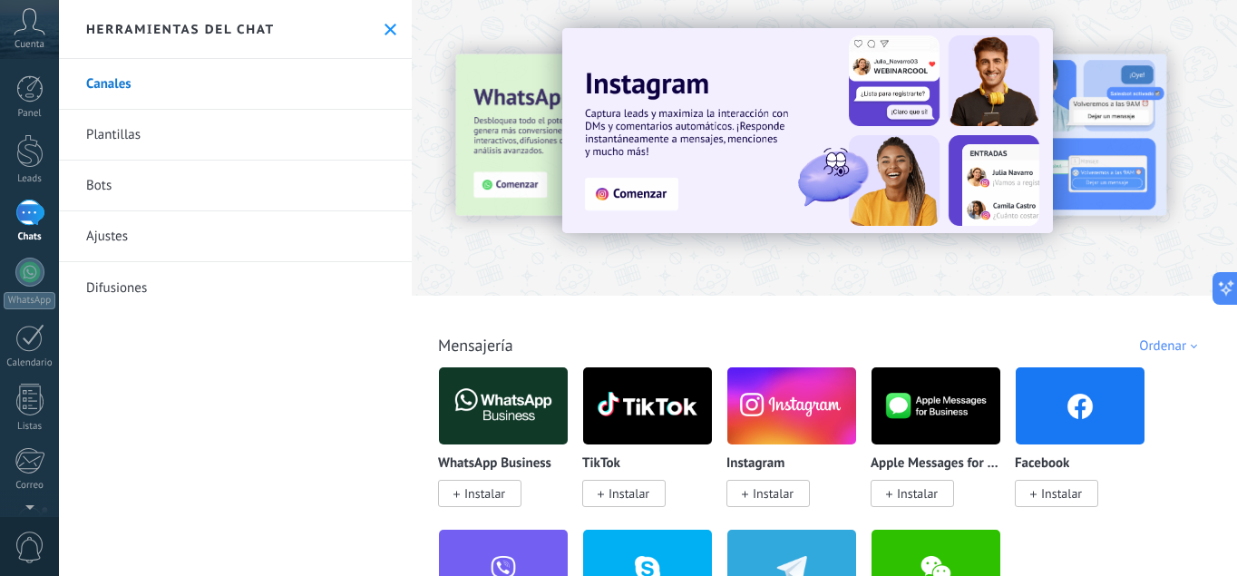
click at [179, 170] on link "Bots" at bounding box center [235, 185] width 353 height 51
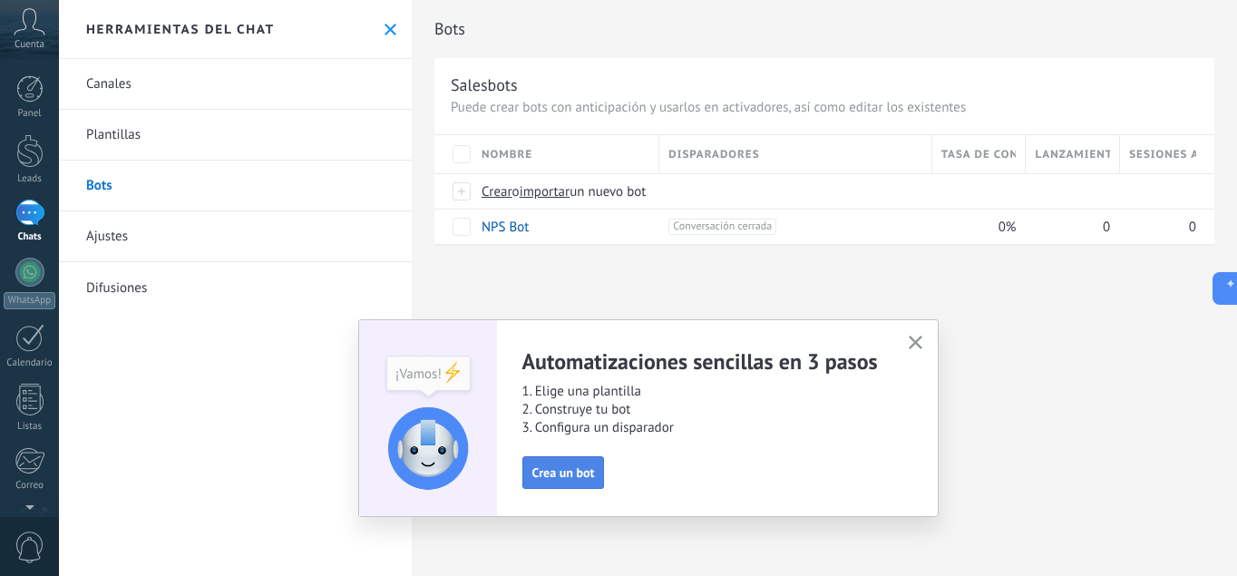
click at [578, 461] on button "Crea un bot" at bounding box center [563, 472] width 83 height 33
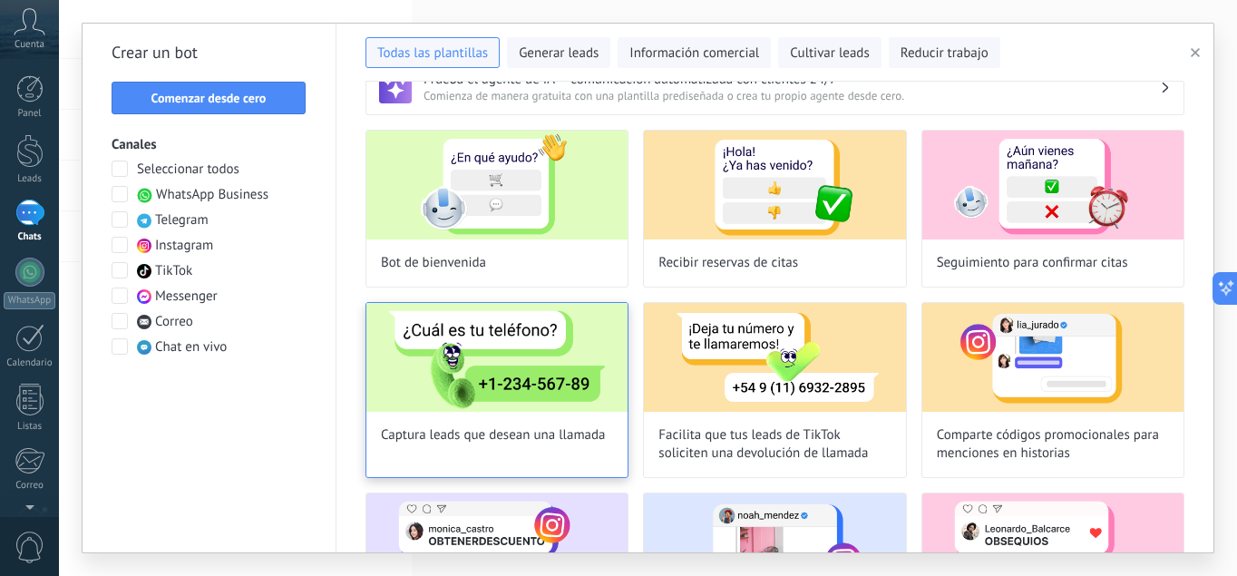
scroll to position [35, 0]
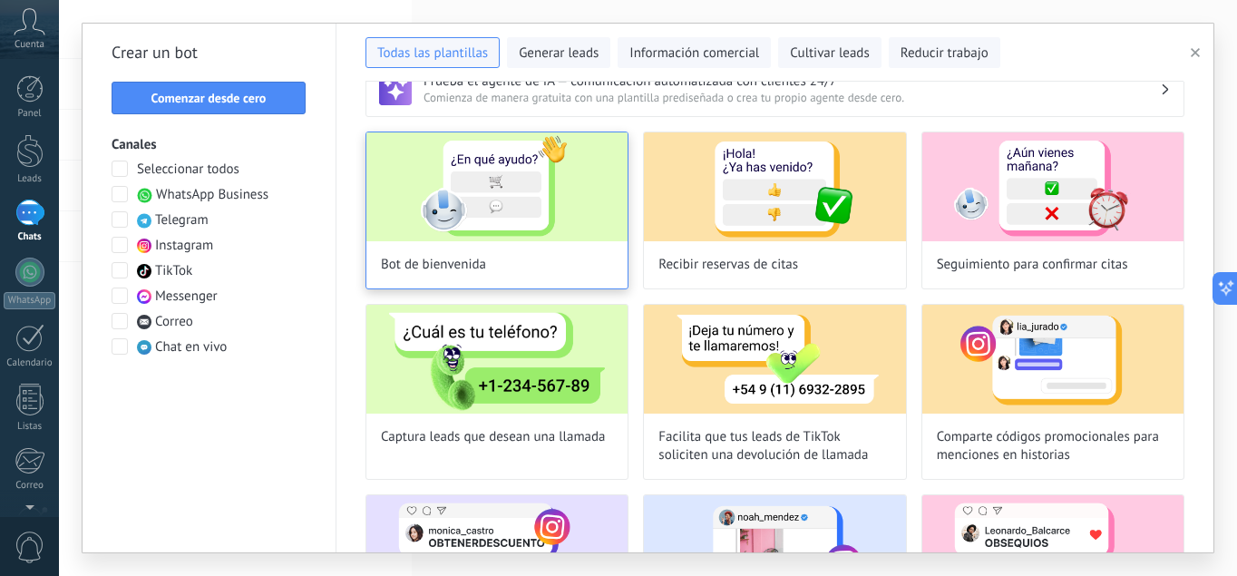
click at [553, 180] on img at bounding box center [496, 186] width 261 height 109
type input "**********"
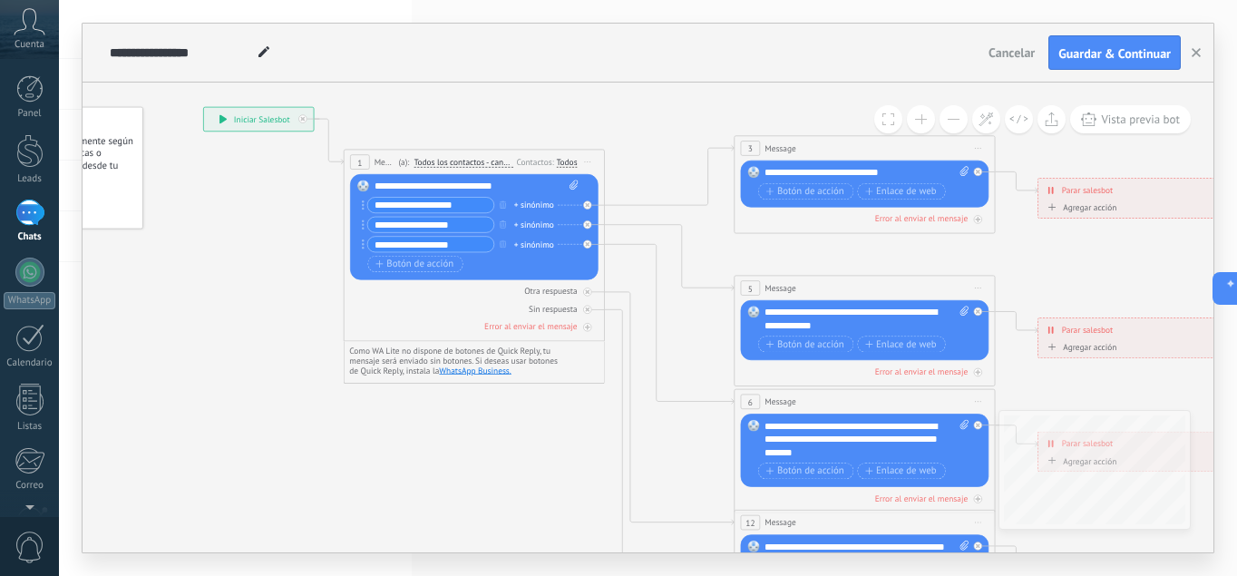
click at [820, 73] on div "**********" at bounding box center [543, 53] width 876 height 58
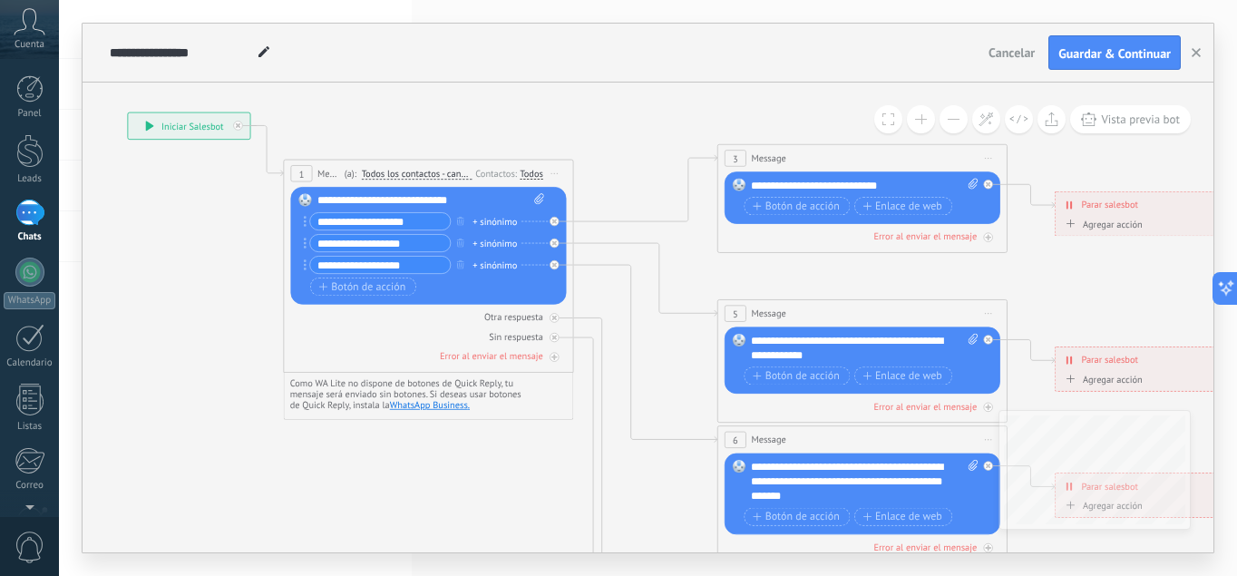
click at [145, 127] on icon at bounding box center [149, 126] width 9 height 10
click at [150, 120] on div "**********" at bounding box center [188, 125] width 121 height 26
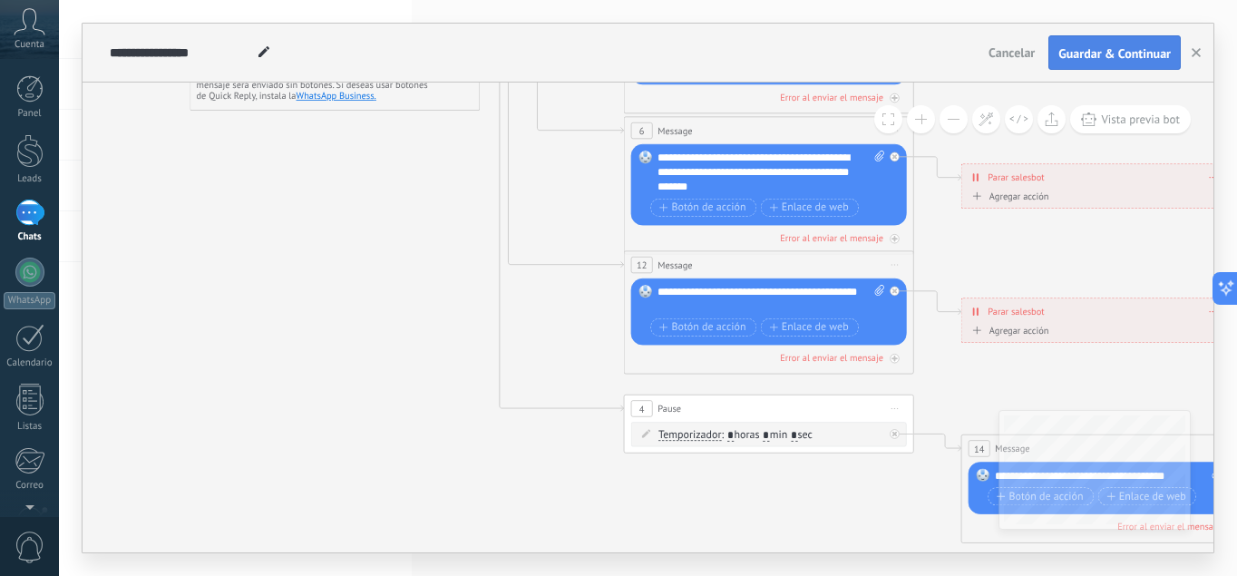
click at [1108, 54] on span "Guardar & Continuar" at bounding box center [1114, 53] width 112 height 13
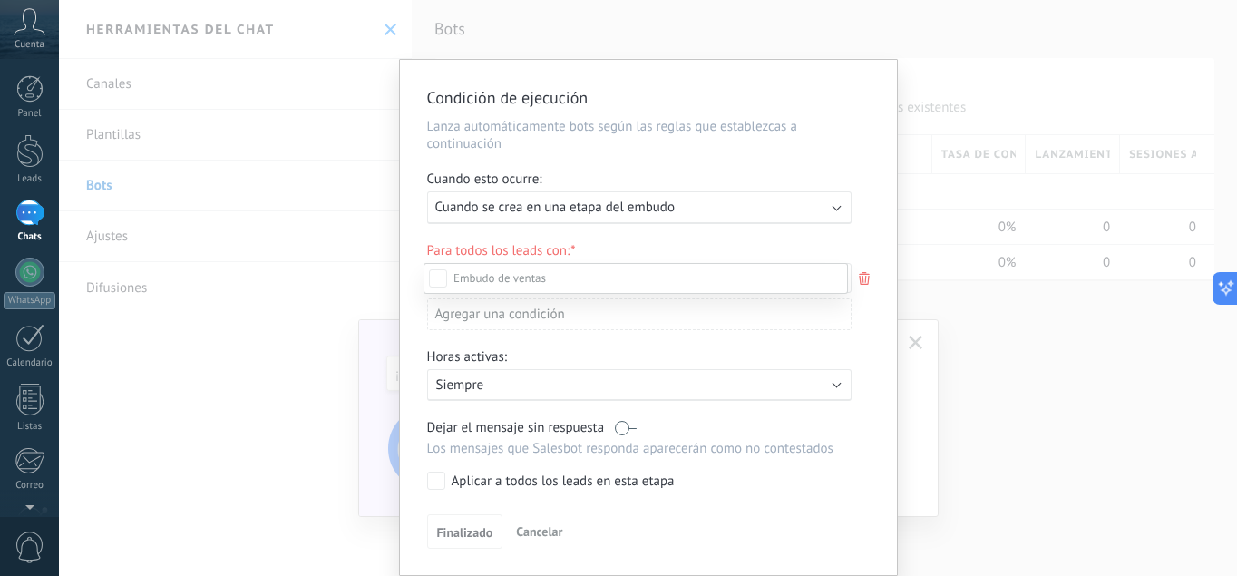
click at [466, 531] on div "Incoming leads Contacto inicial Negociación Debate contractual Discusión de con…" at bounding box center [635, 418] width 424 height 310
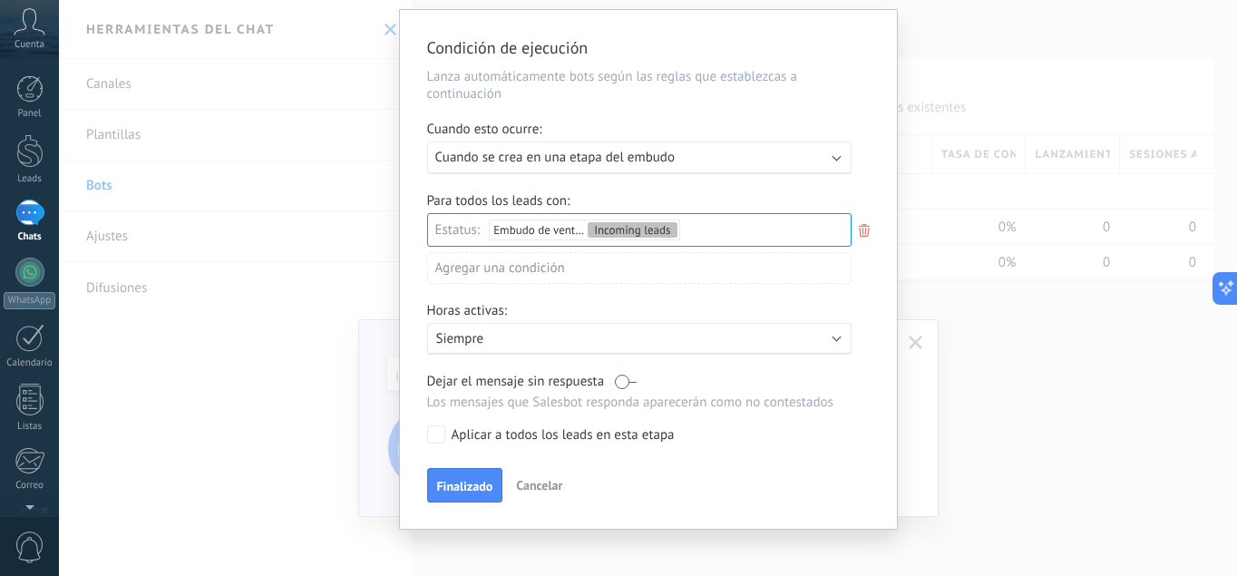
scroll to position [63, 0]
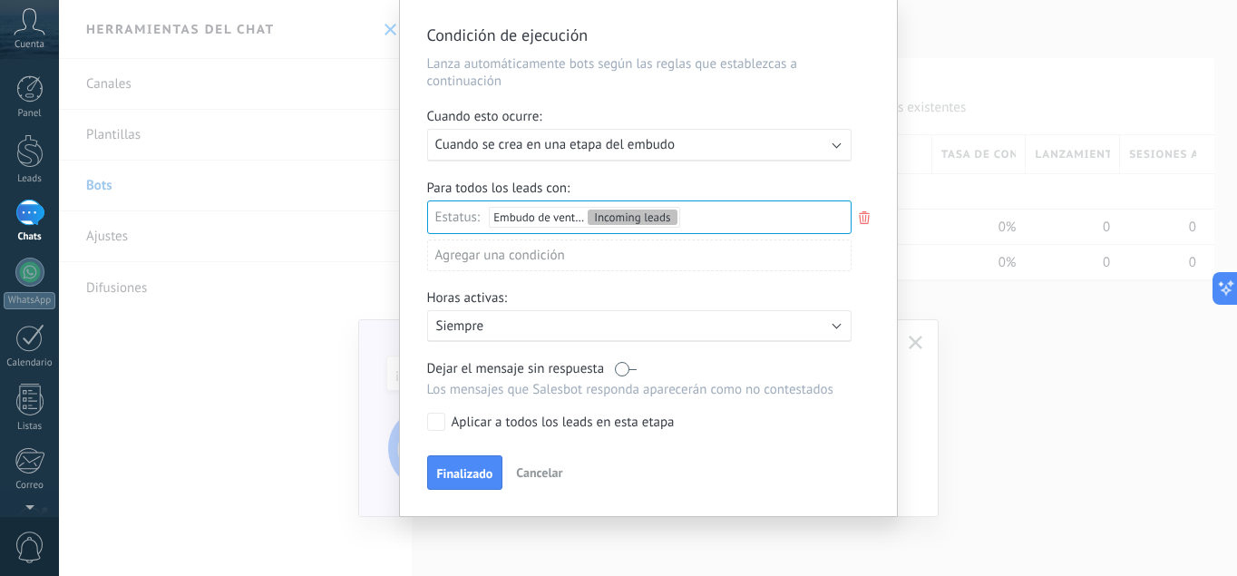
click at [435, 431] on div "Condición de ejecución Lanza automáticamente bots según las reglas que establez…" at bounding box center [648, 256] width 497 height 519
click at [618, 368] on label at bounding box center [626, 368] width 22 height 17
click at [444, 467] on span "Finalizado" at bounding box center [465, 473] width 56 height 13
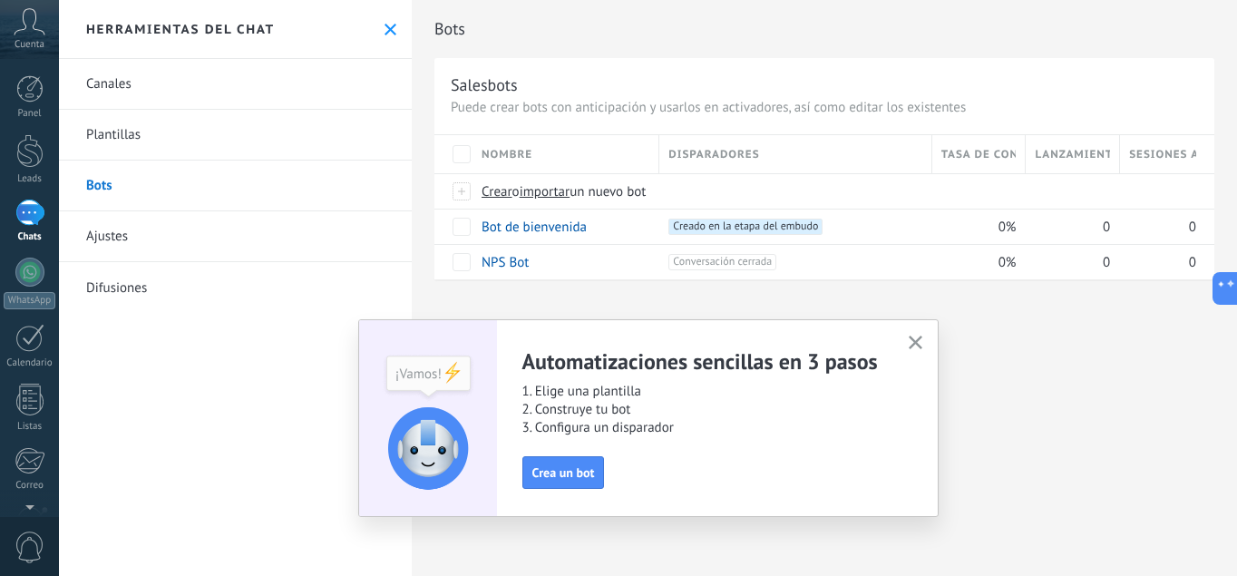
click at [887, 352] on div "Automatizaciones sencillas en 3 pasos 1. Elige una plantilla 2. Construye tu bo…" at bounding box center [716, 417] width 388 height 141
click at [894, 431] on div "Automatizaciones sencillas en 3 pasos 1. Elige una plantilla 2. Construye tu bo…" at bounding box center [716, 417] width 388 height 141
click at [548, 470] on span "Crea un bot" at bounding box center [563, 472] width 63 height 13
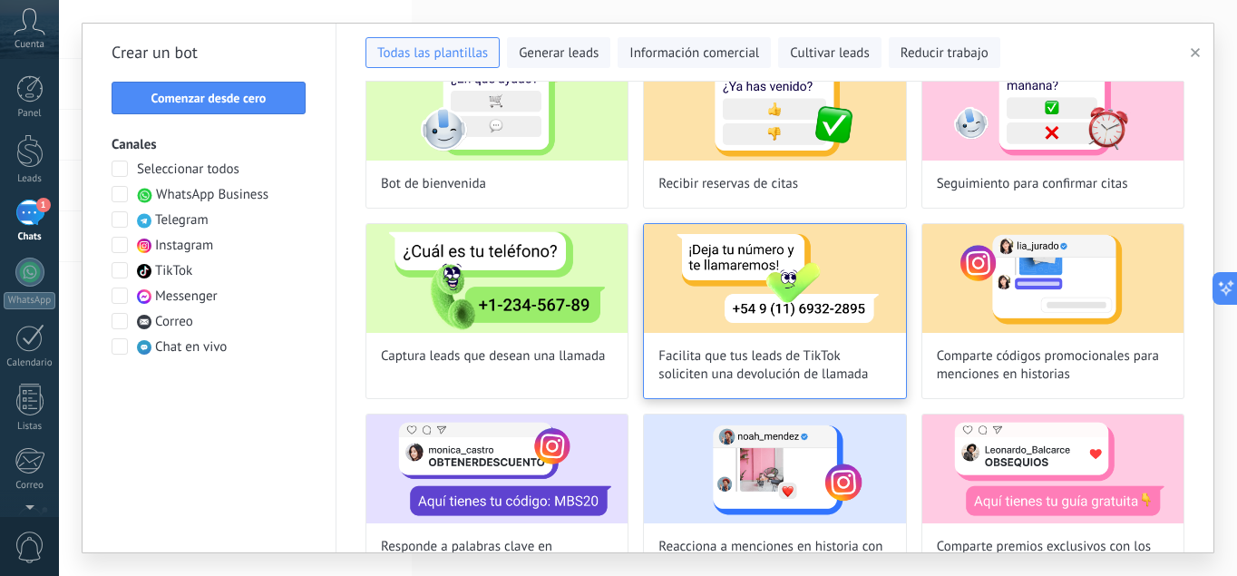
scroll to position [117, 0]
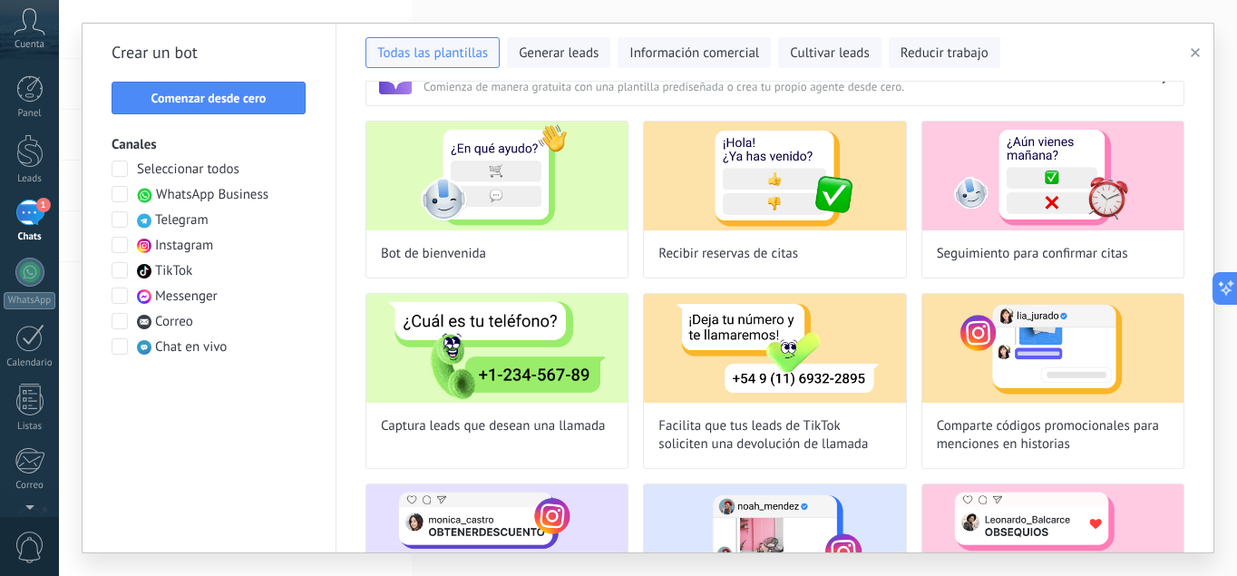
scroll to position [0, 0]
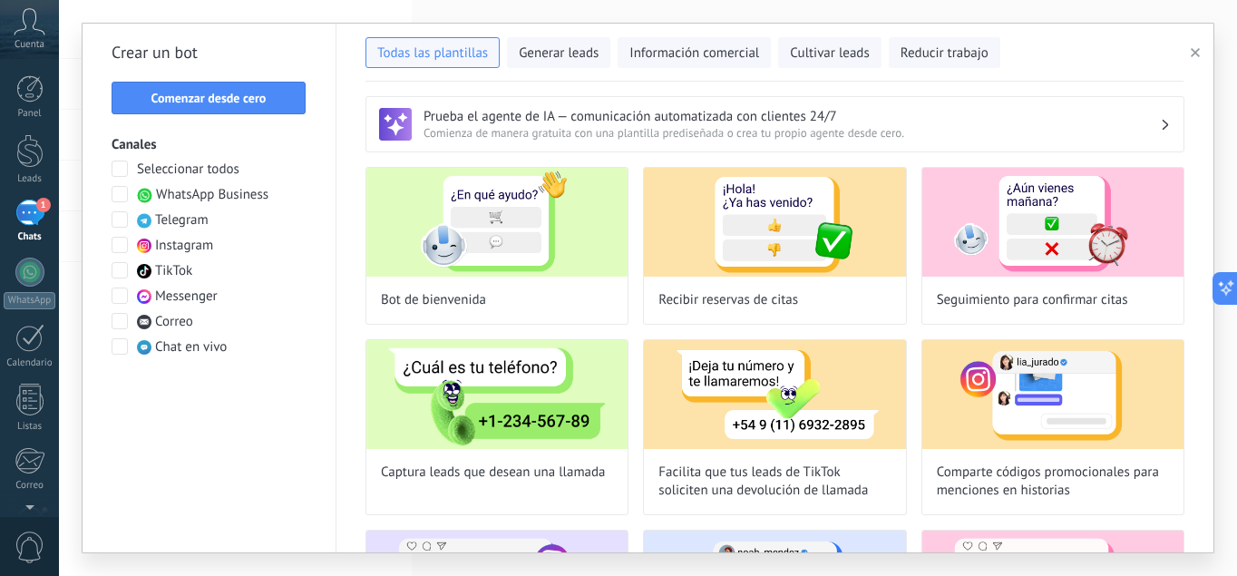
click at [231, 92] on span "Comenzar desde cero" at bounding box center [208, 98] width 115 height 13
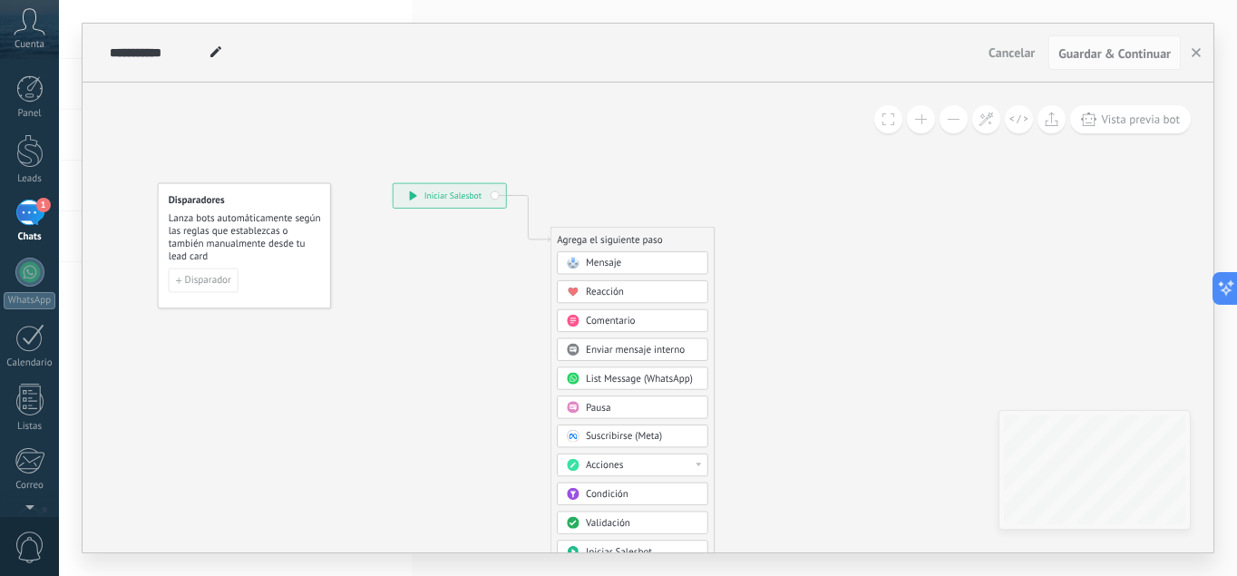
click at [658, 257] on div "Mensaje" at bounding box center [642, 264] width 112 height 14
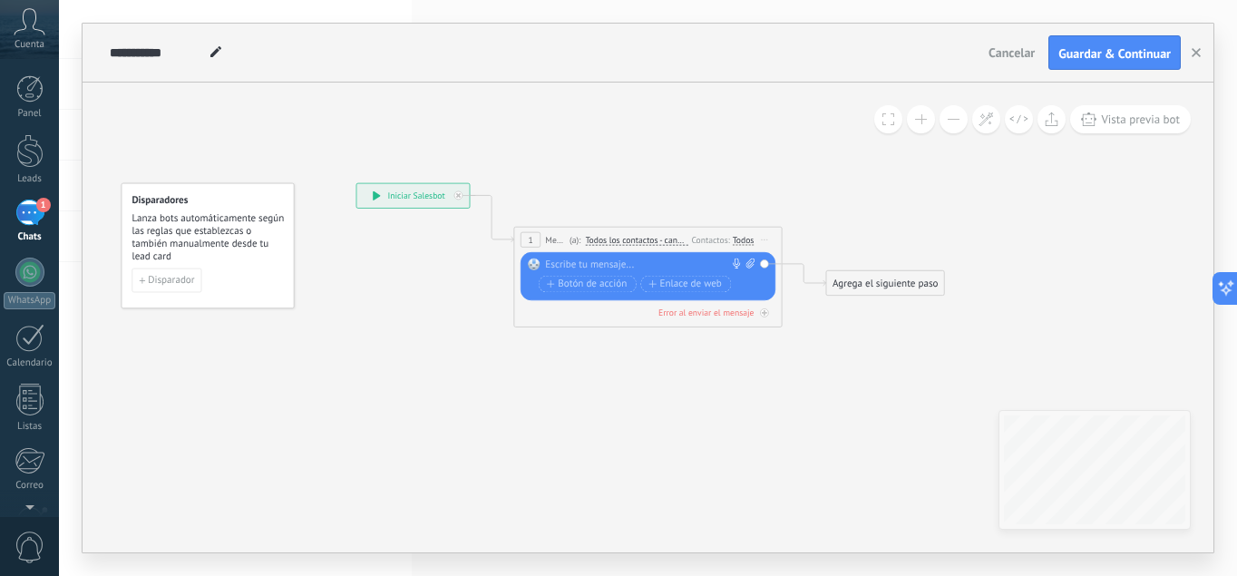
click at [763, 263] on div "Reemplazar Quitar Convertir a mensaje de voz Arrastre la imagen aquí para adjun…" at bounding box center [647, 276] width 255 height 48
click at [746, 263] on icon at bounding box center [750, 263] width 9 height 10
click input "Subir" at bounding box center [0, 0] width 0 height 0
click at [763, 237] on span "Iniciar vista previa aquí Cambiar nombre Duplicar [GEOGRAPHIC_DATA]" at bounding box center [764, 239] width 22 height 19
click at [656, 255] on div "Reemplazar Quitar Convertir a mensaje de voz Arrastre la imagen aquí para adjun…" at bounding box center [647, 276] width 255 height 48
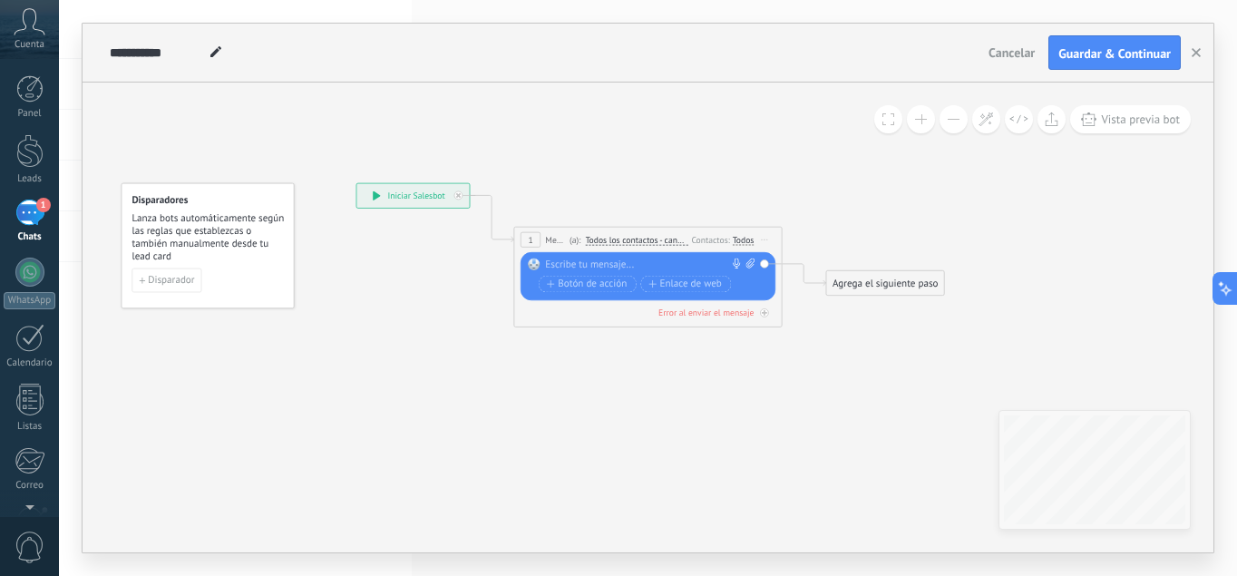
click at [612, 265] on div at bounding box center [644, 265] width 199 height 14
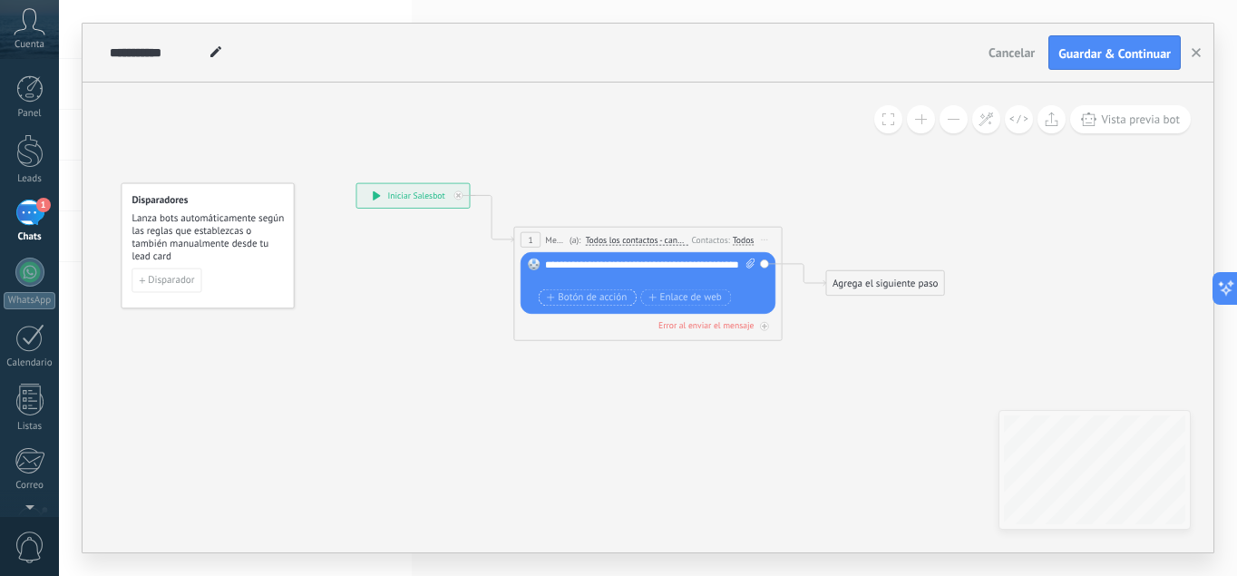
click at [598, 302] on span "Botón de acción" at bounding box center [587, 297] width 80 height 11
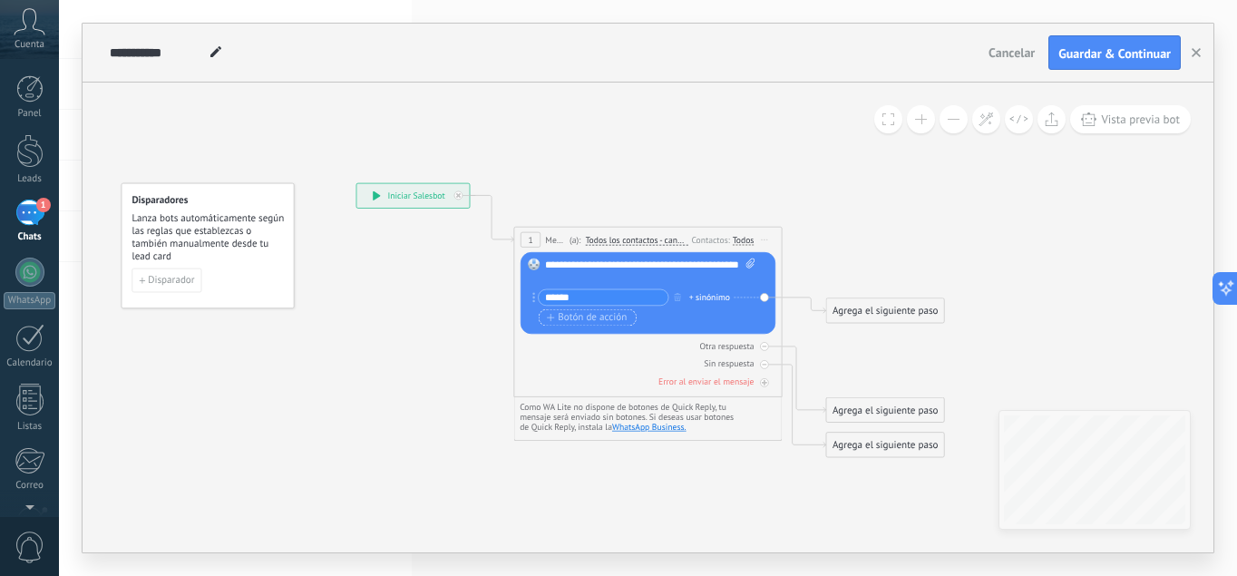
type input "******"
click at [595, 319] on span "Botón de acción" at bounding box center [587, 317] width 80 height 11
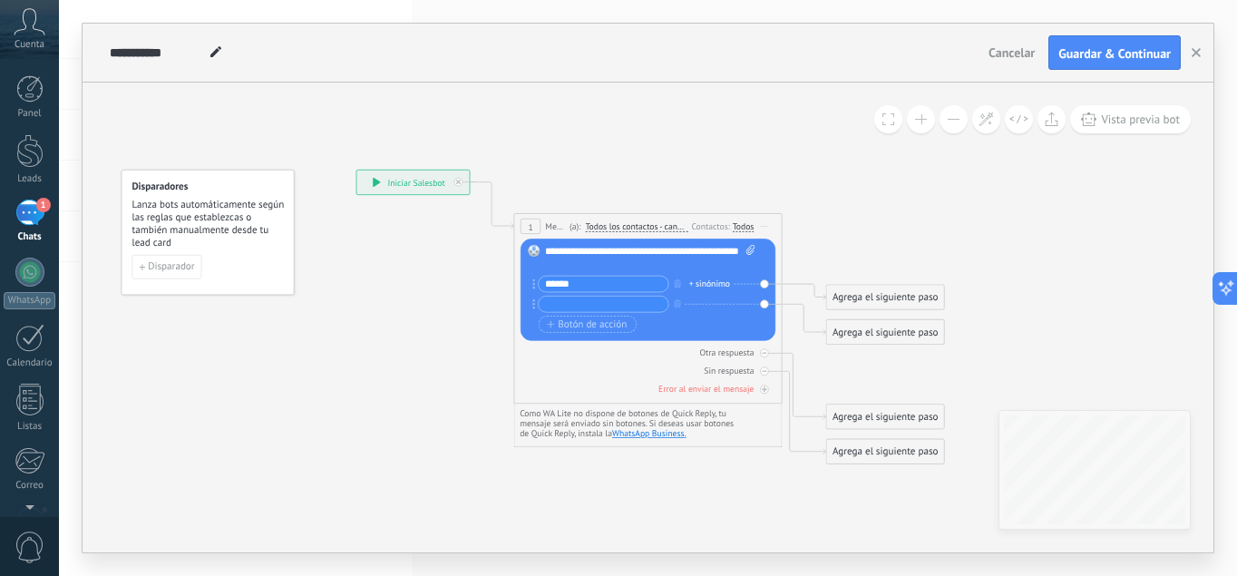
click at [872, 300] on div "Agrega el siguiente paso" at bounding box center [885, 298] width 118 height 22
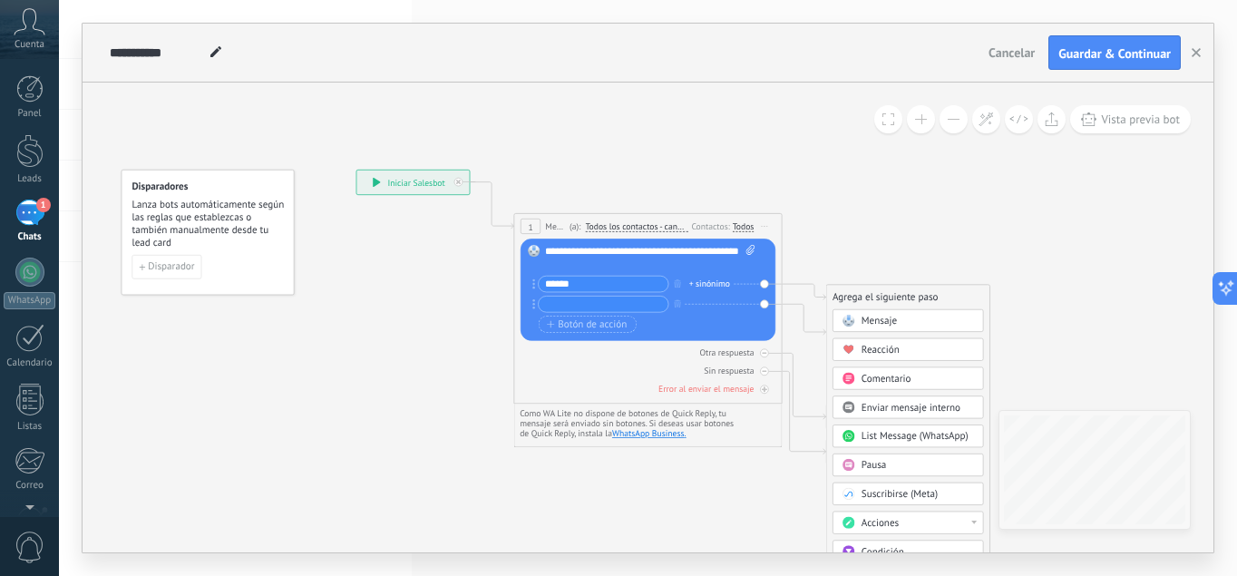
click at [893, 463] on div "Pausa" at bounding box center [917, 466] width 112 height 14
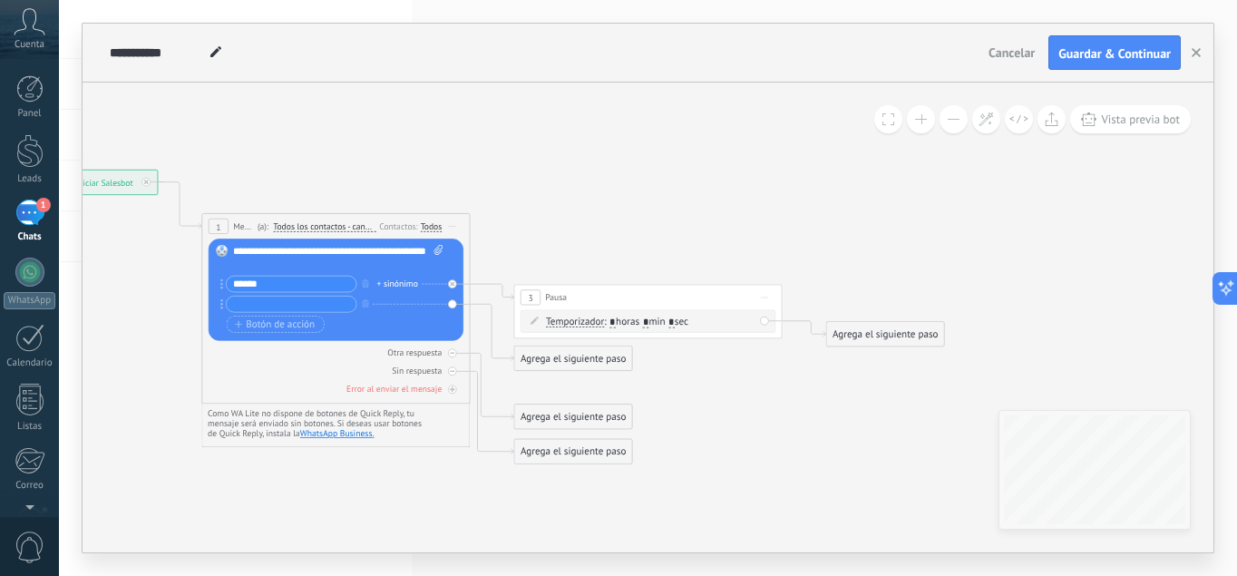
click at [834, 330] on div "Agrega el siguiente paso" at bounding box center [885, 334] width 118 height 22
click at [811, 220] on icon at bounding box center [472, 317] width 1526 height 966
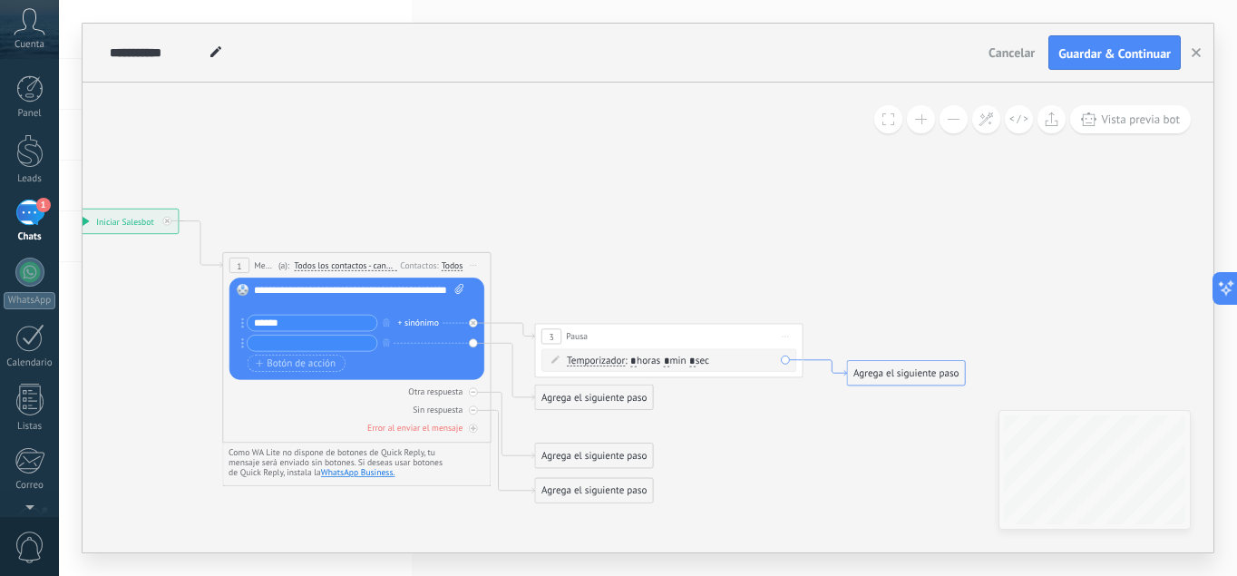
drag, startPoint x: 806, startPoint y: 325, endPoint x: 827, endPoint y: 364, distance: 44.2
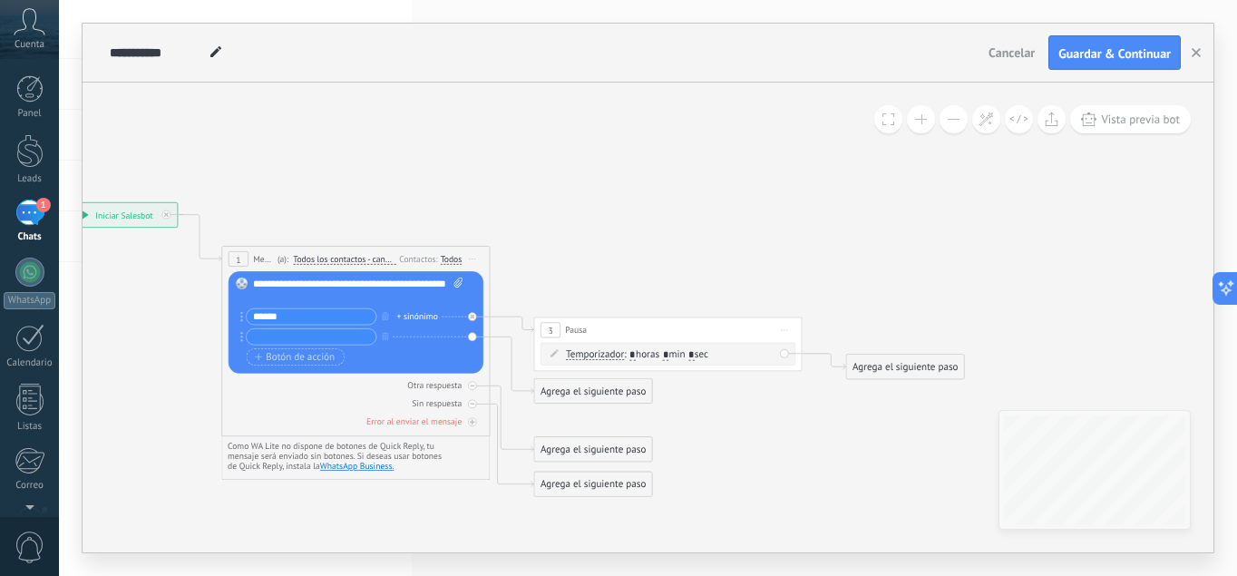
drag, startPoint x: 530, startPoint y: 338, endPoint x: 520, endPoint y: 340, distance: 9.2
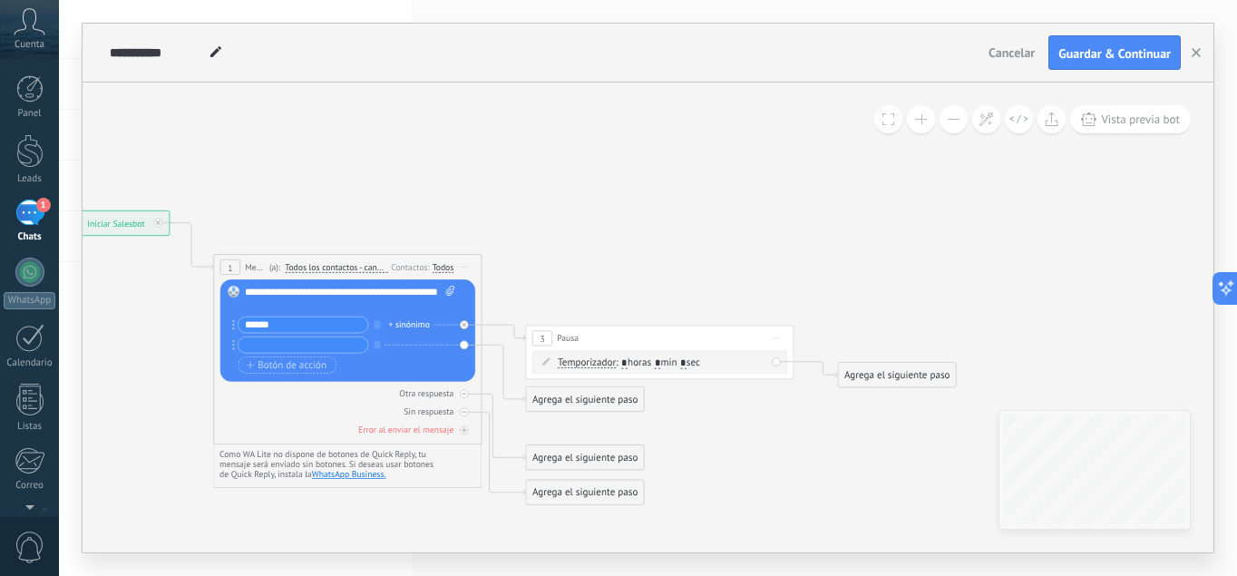
click at [527, 340] on div "3 Pausa ***** Iniciar vista previa aquí Cambiar nombre Duplicar [GEOGRAPHIC_DAT…" at bounding box center [659, 338] width 267 height 24
click at [823, 215] on icon at bounding box center [484, 358] width 1526 height 966
click at [24, 165] on div at bounding box center [29, 151] width 27 height 34
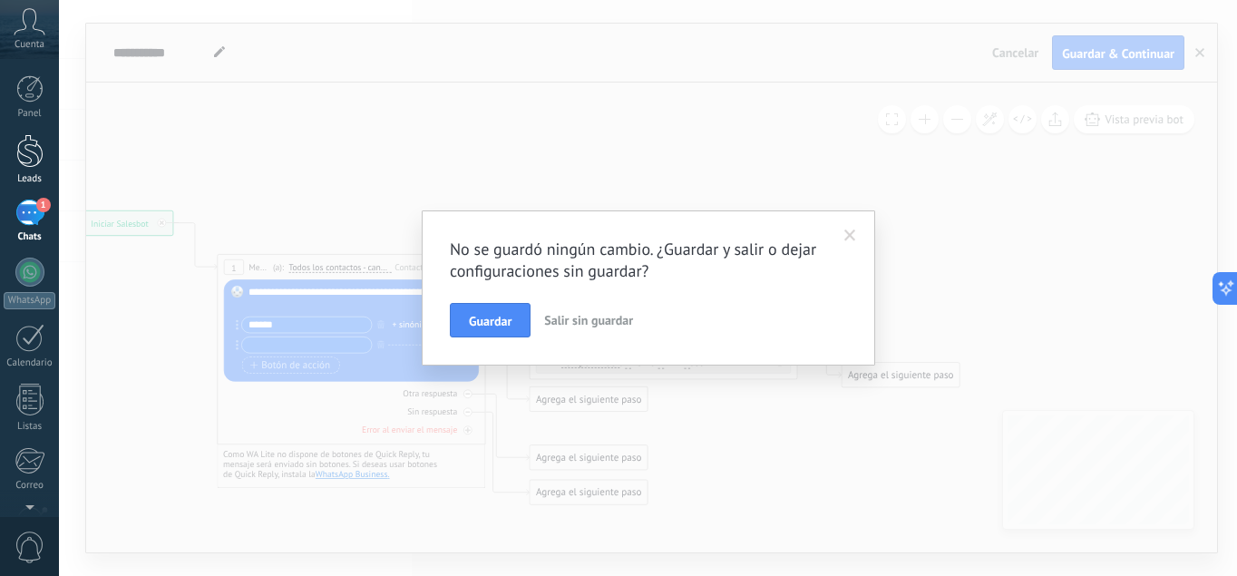
click at [38, 163] on div at bounding box center [29, 151] width 27 height 34
click at [506, 312] on button "Guardar" at bounding box center [490, 320] width 81 height 34
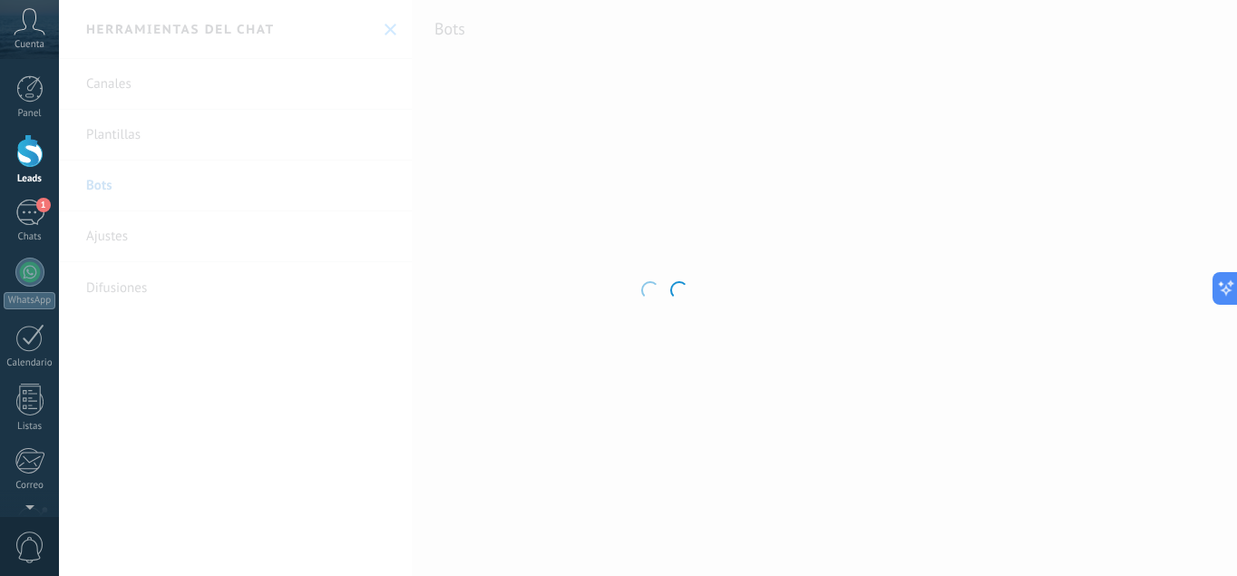
click at [34, 160] on div at bounding box center [29, 151] width 27 height 34
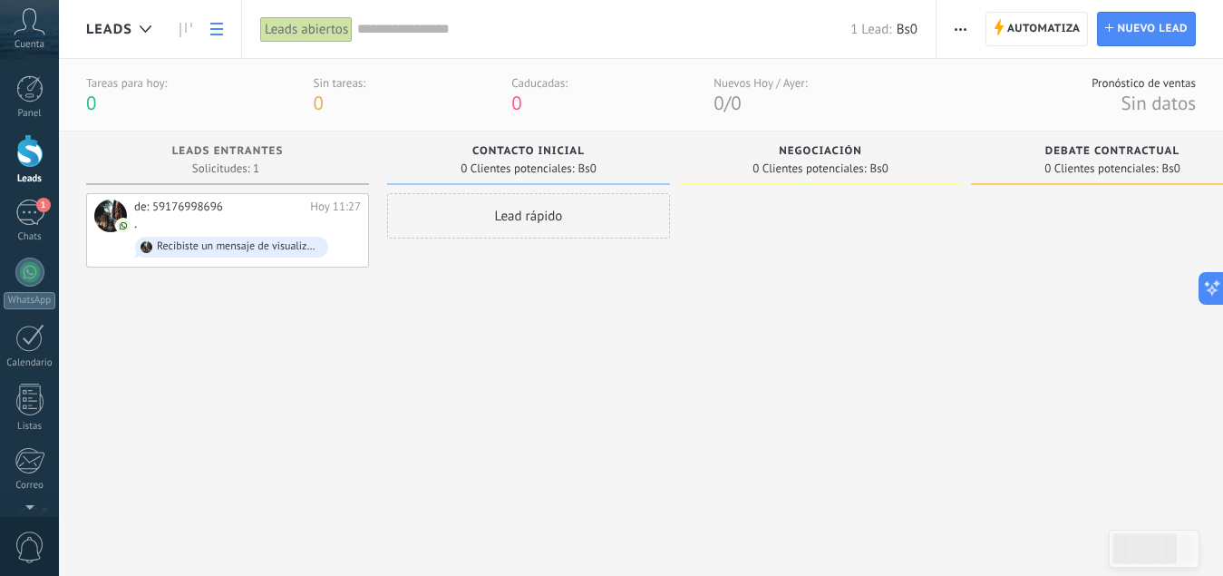
click at [216, 32] on icon at bounding box center [216, 29] width 13 height 13
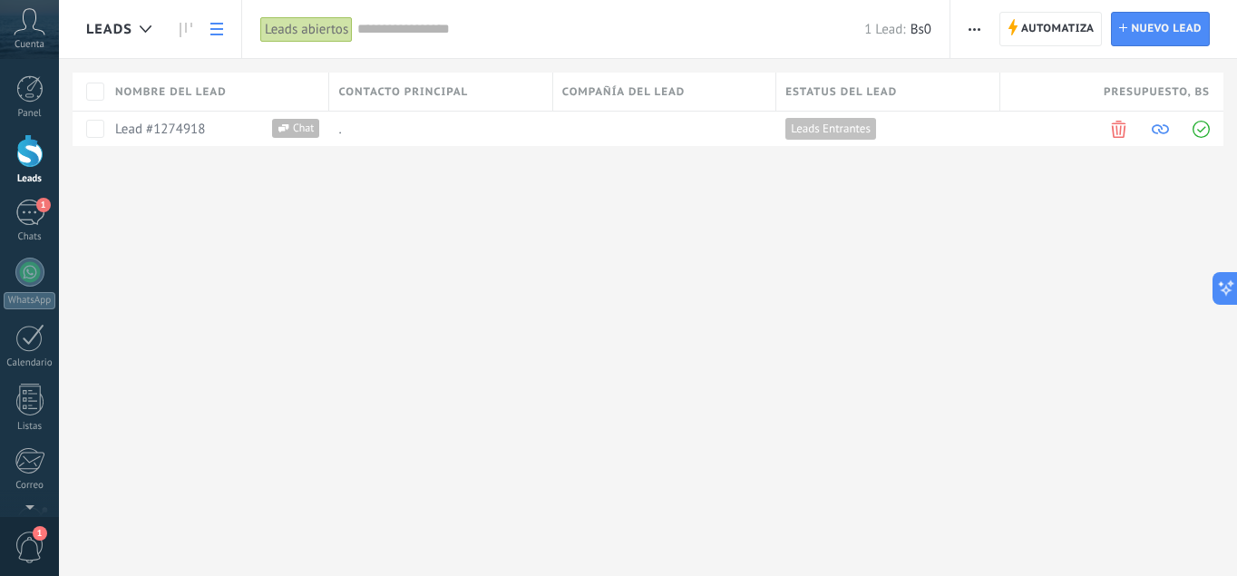
click at [201, 394] on div "Leads Automatiza Nueva difusión Editar embudo Imprimir Ajustes de la lista Impo…" at bounding box center [648, 288] width 1178 height 576
click at [33, 205] on div "1" at bounding box center [29, 212] width 29 height 26
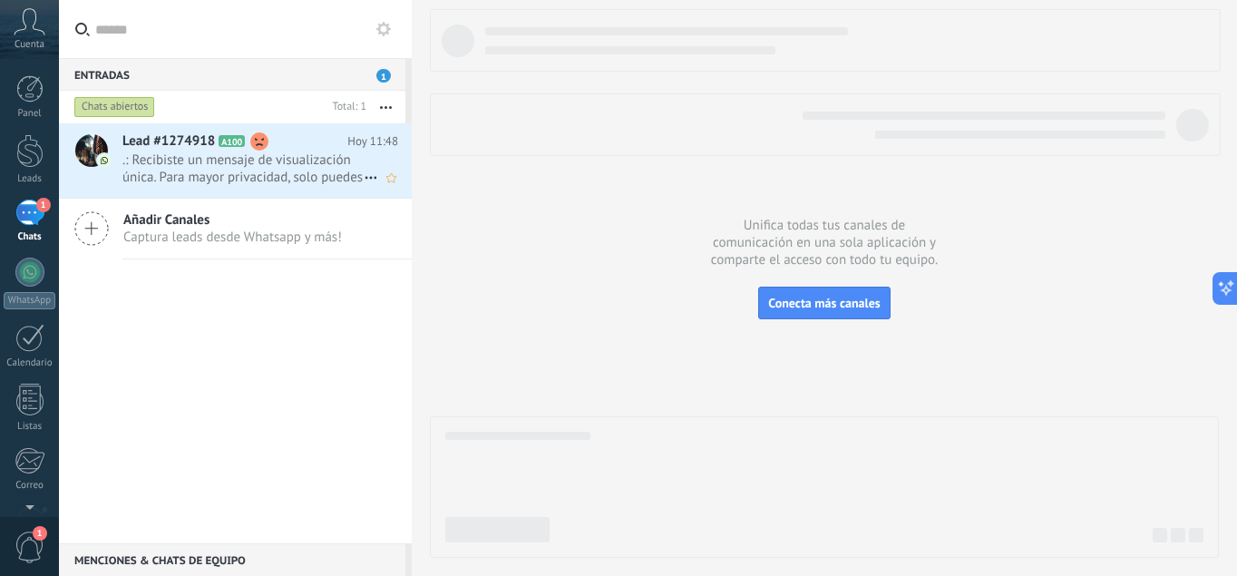
click at [248, 166] on span ".: Recibiste un mensaje de visualización única. Para mayor privacidad, solo pue…" at bounding box center [242, 168] width 241 height 34
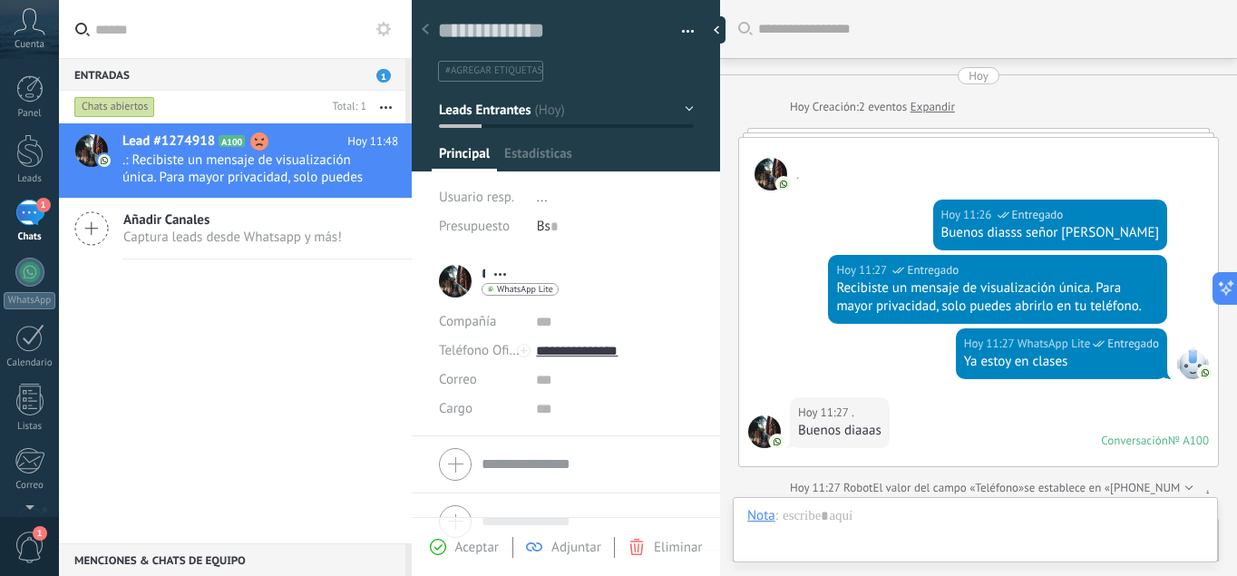
scroll to position [27, 0]
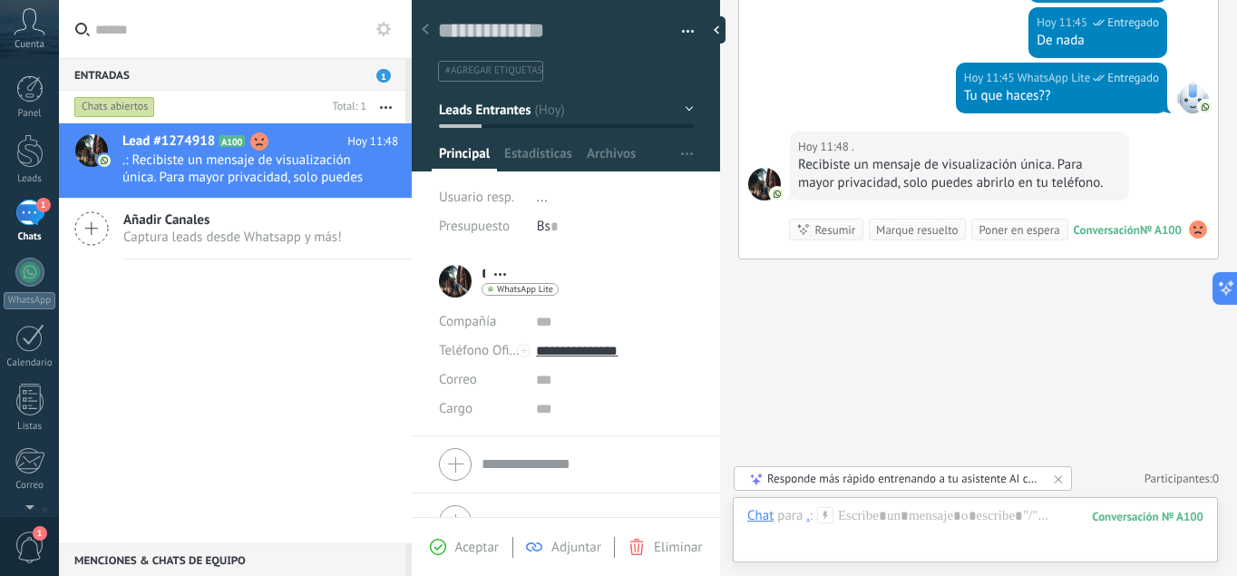
drag, startPoint x: 723, startPoint y: 287, endPoint x: 612, endPoint y: 253, distance: 115.6
click at [612, 253] on div "Guardar y crear Imprimir Administrar etiquetas" at bounding box center [824, 288] width 825 height 576
